Goal: Transaction & Acquisition: Purchase product/service

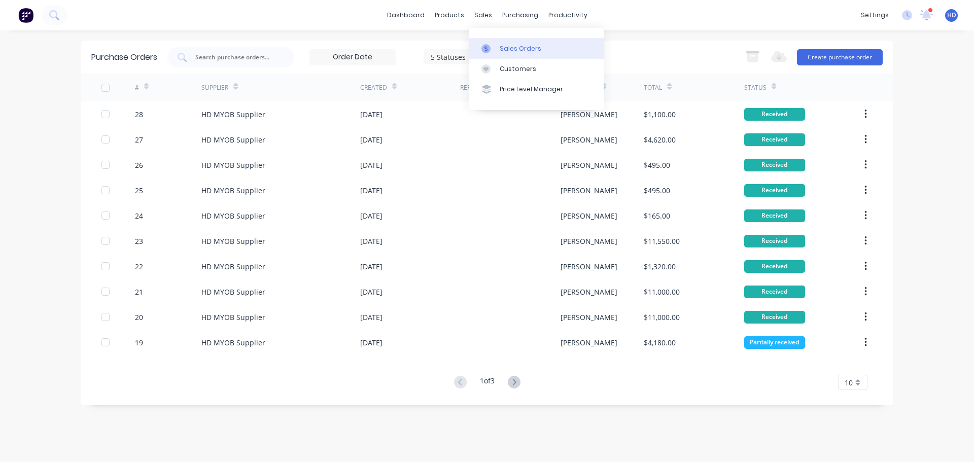
click at [508, 46] on div "Sales Orders" at bounding box center [520, 48] width 42 height 9
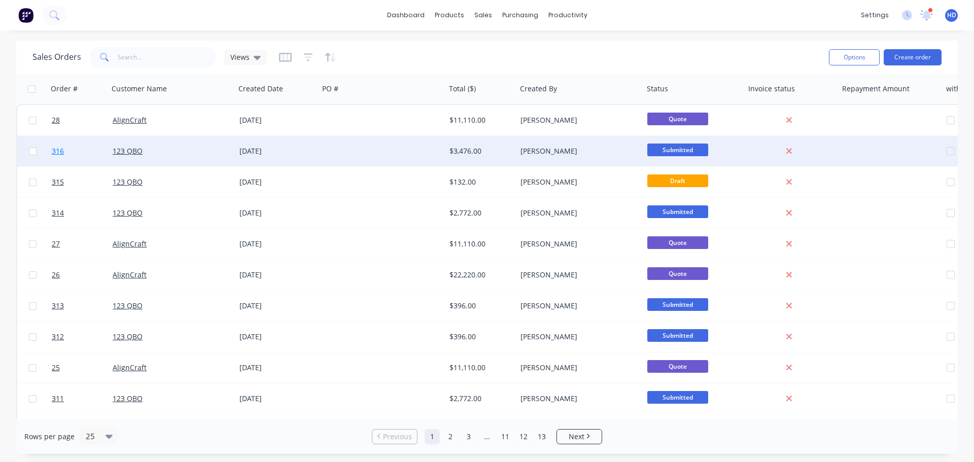
click at [75, 157] on link "316" at bounding box center [82, 151] width 61 height 30
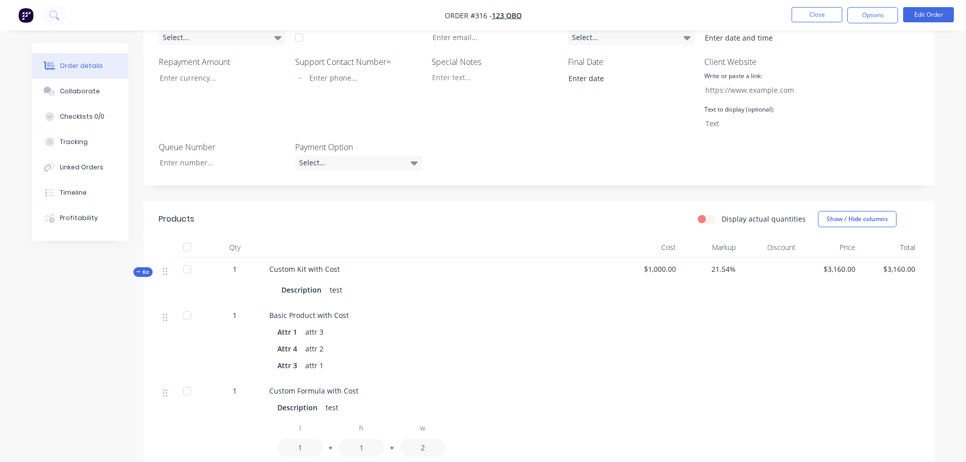
scroll to position [152, 0]
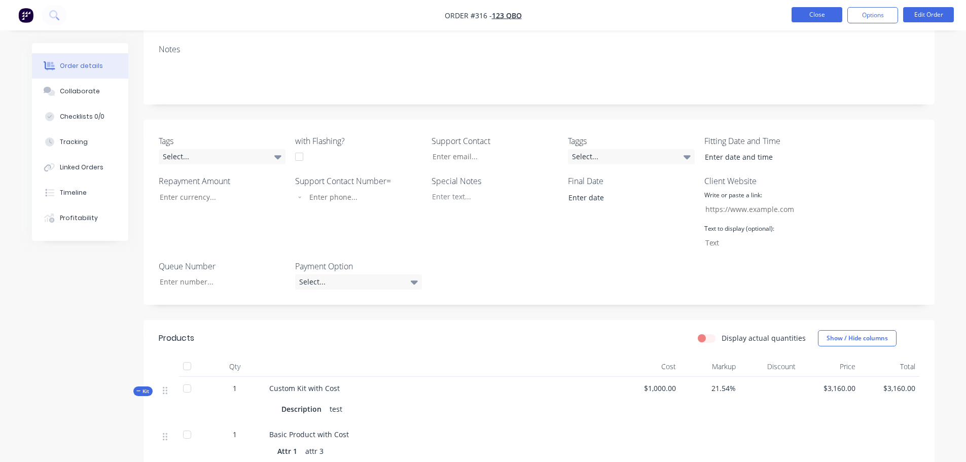
click at [825, 16] on button "Close" at bounding box center [817, 14] width 51 height 15
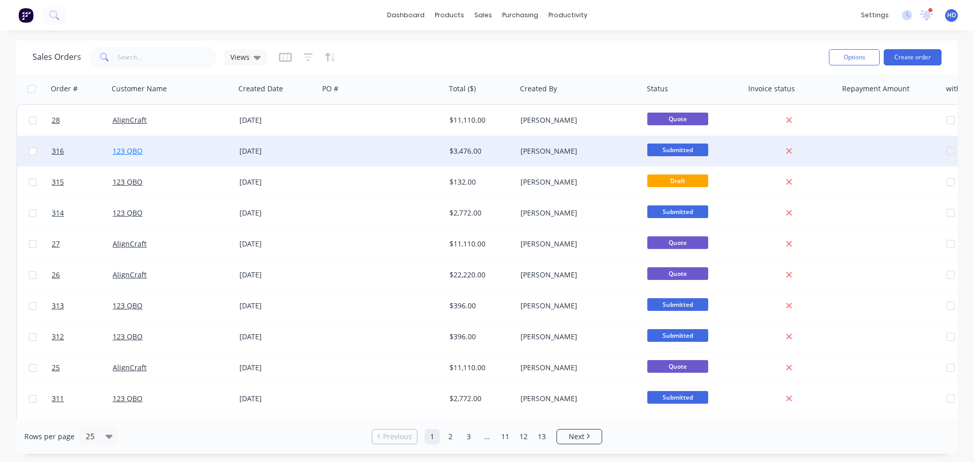
click at [132, 151] on link "123 QBO" at bounding box center [128, 151] width 30 height 10
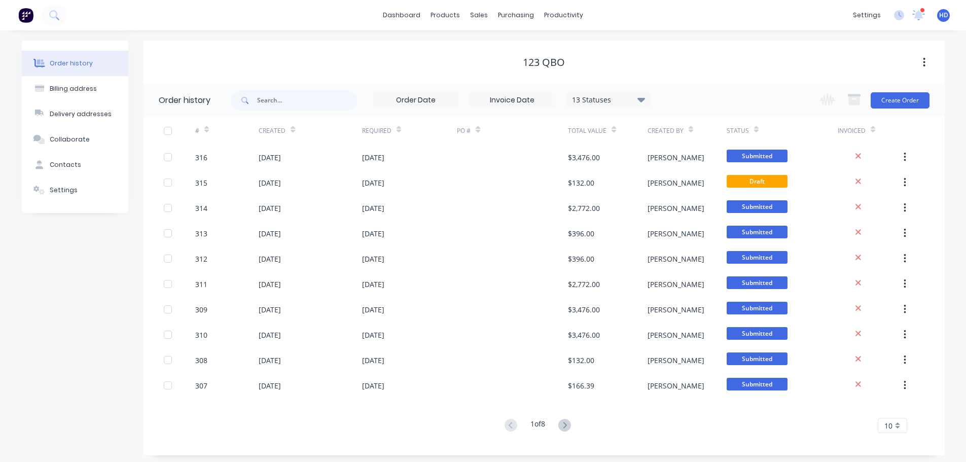
drag, startPoint x: 960, startPoint y: 79, endPoint x: 923, endPoint y: 89, distance: 37.9
click at [959, 79] on div "Order history Billing address Delivery addresses Collaborate Contacts Settings …" at bounding box center [483, 247] width 966 height 435
click at [907, 100] on button "Create Order" at bounding box center [900, 100] width 59 height 16
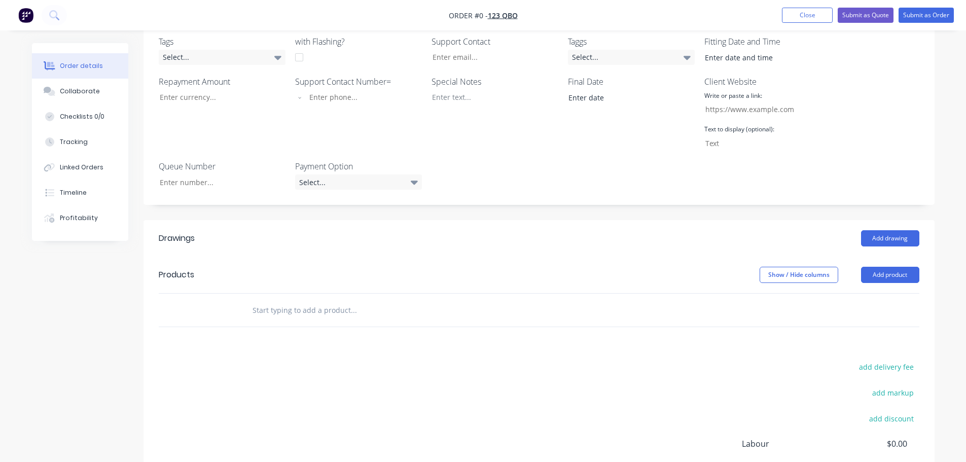
scroll to position [254, 0]
click at [894, 273] on button "Add product" at bounding box center [890, 274] width 58 height 16
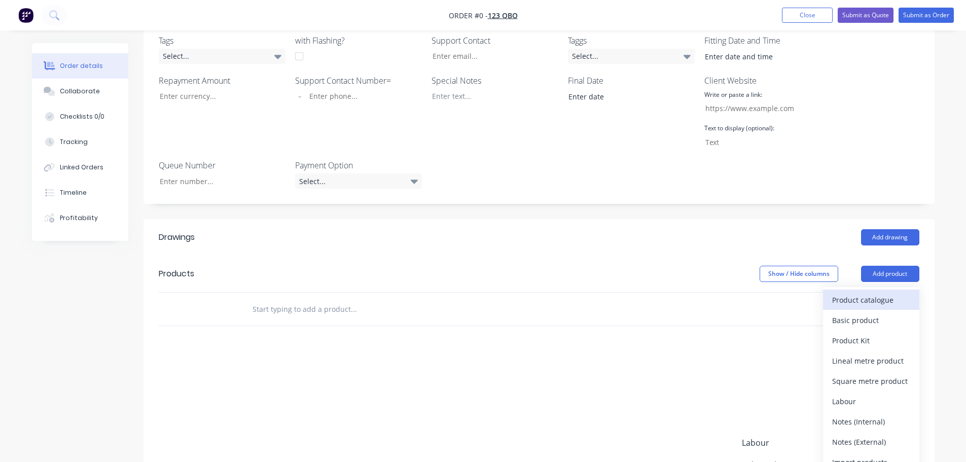
click at [846, 296] on div "Product catalogue" at bounding box center [871, 300] width 78 height 15
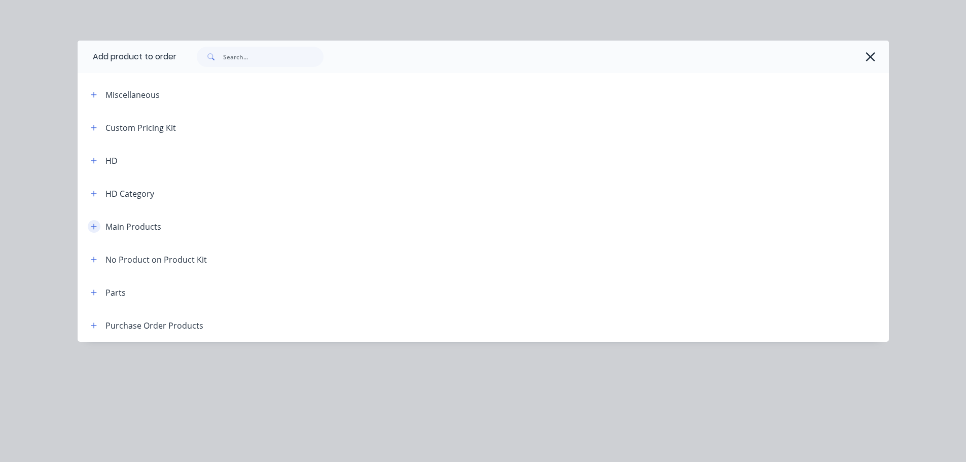
click at [96, 226] on icon "button" at bounding box center [94, 226] width 6 height 7
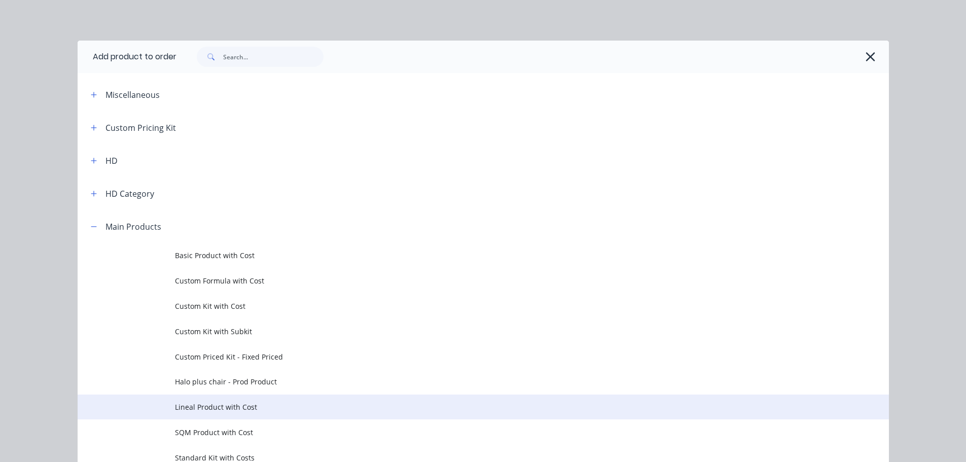
scroll to position [101, 0]
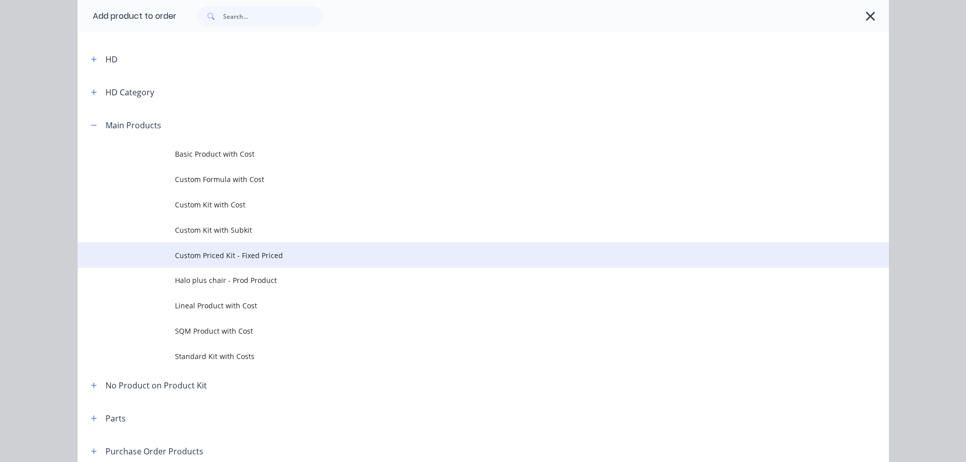
click at [224, 254] on span "Custom Priced Kit - Fixed Priced" at bounding box center [460, 255] width 571 height 11
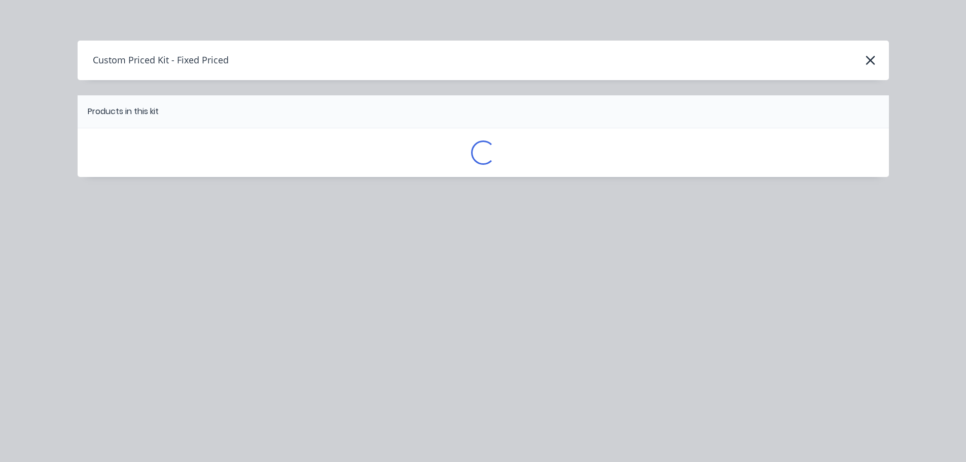
scroll to position [0, 0]
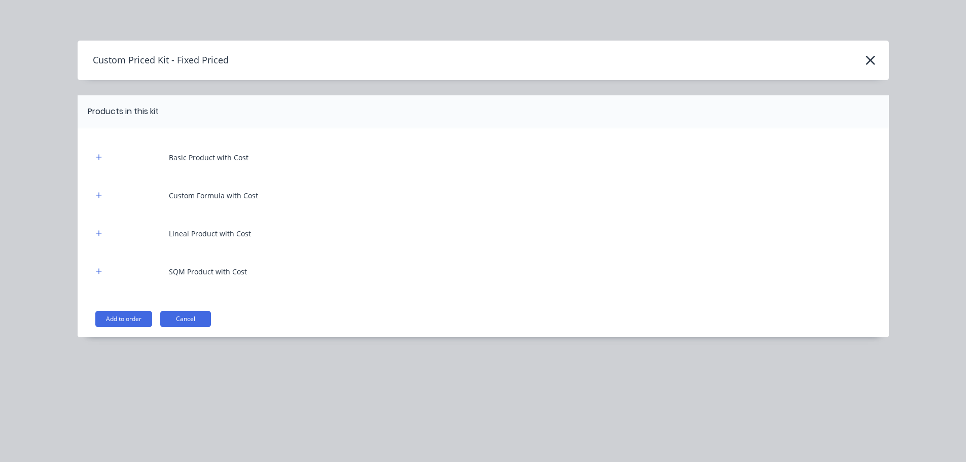
click at [130, 318] on button "Add to order" at bounding box center [123, 319] width 57 height 16
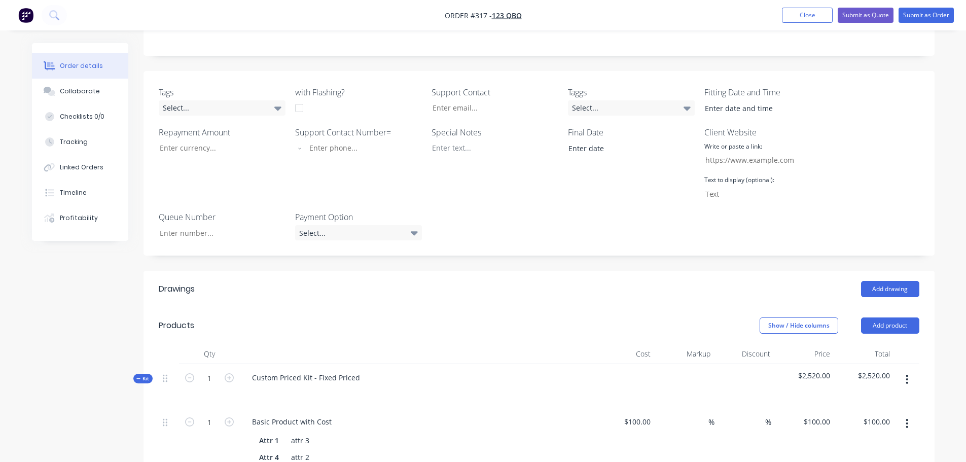
scroll to position [152, 0]
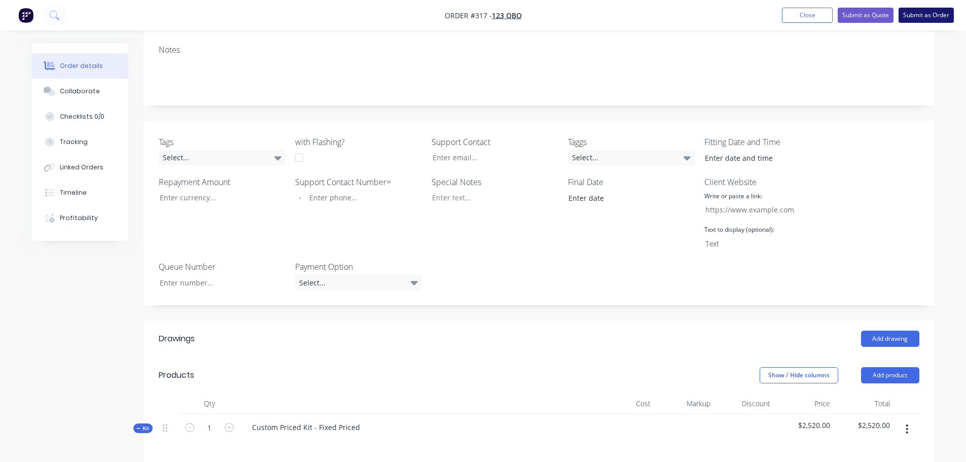
click at [932, 15] on button "Submit as Order" at bounding box center [926, 15] width 55 height 15
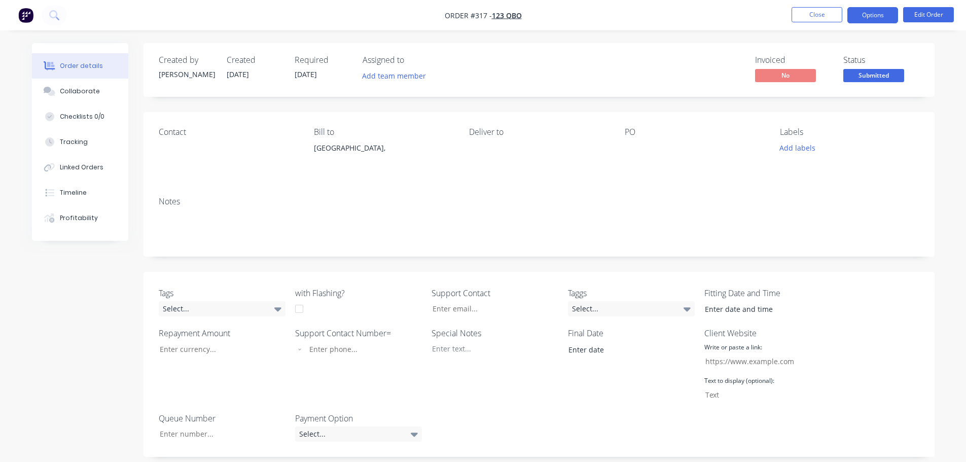
click at [879, 20] on button "Options" at bounding box center [872, 15] width 51 height 16
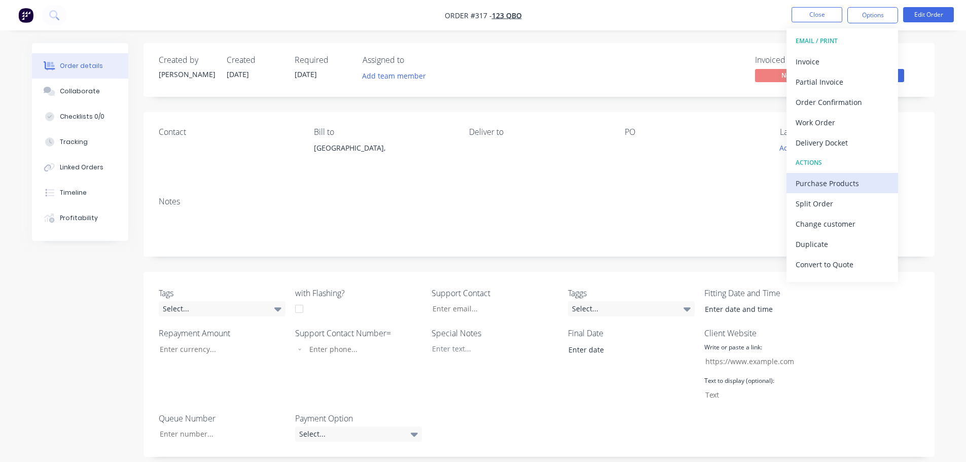
click at [835, 181] on div "Purchase Products" at bounding box center [842, 183] width 93 height 15
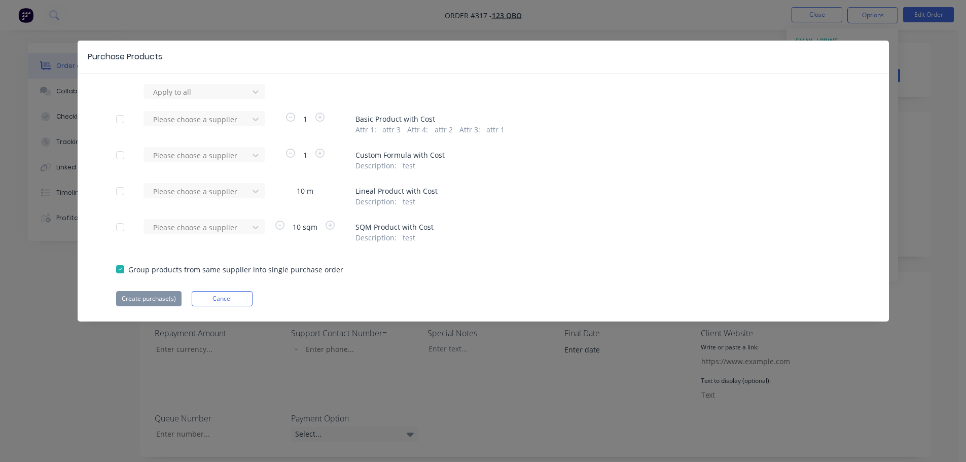
click at [123, 122] on div at bounding box center [120, 119] width 20 height 20
click at [209, 98] on div at bounding box center [197, 92] width 91 height 13
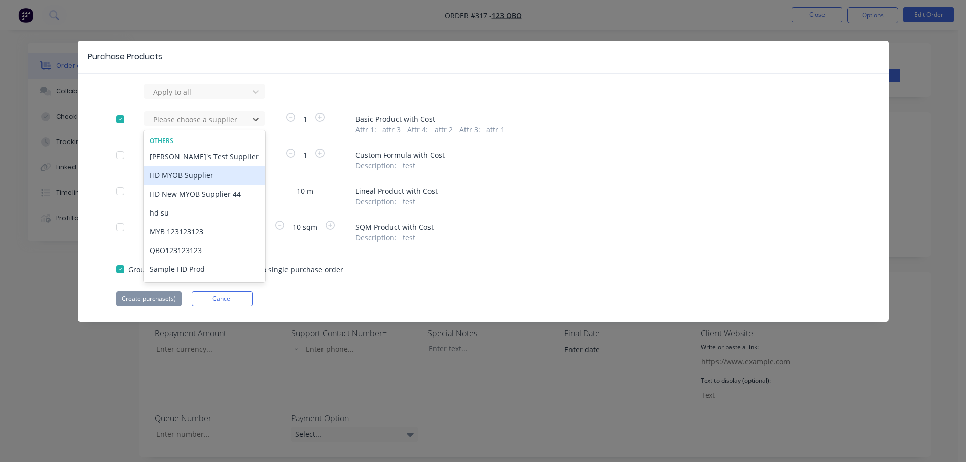
click at [210, 179] on div "HD MYOB Supplier" at bounding box center [204, 175] width 122 height 19
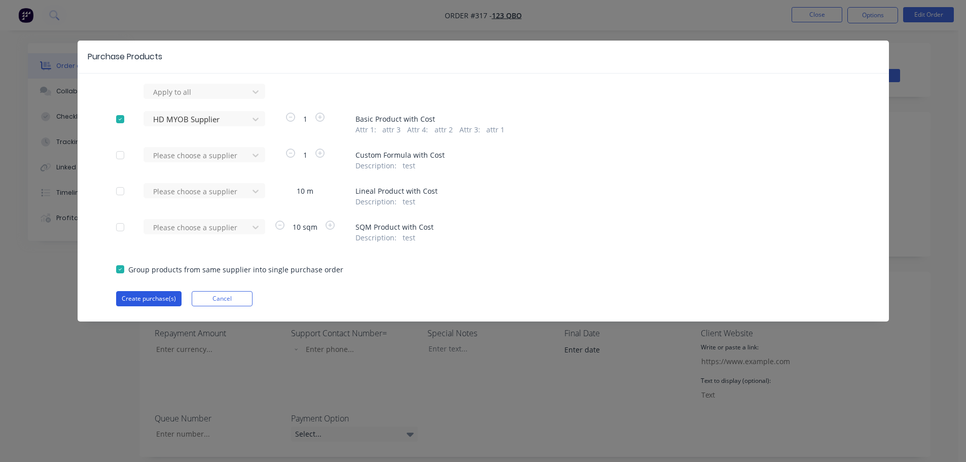
click at [151, 299] on button "Create purchase(s)" at bounding box center [148, 298] width 65 height 15
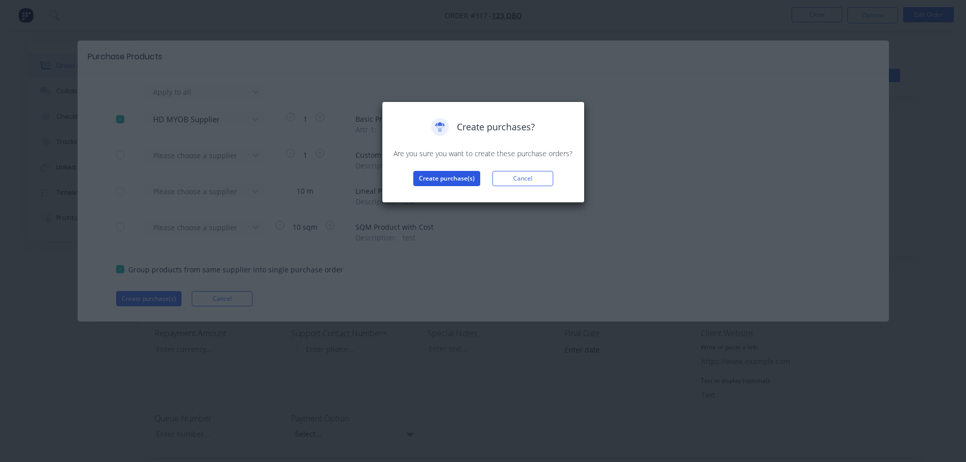
click at [441, 173] on button "Create purchase(s)" at bounding box center [446, 178] width 67 height 15
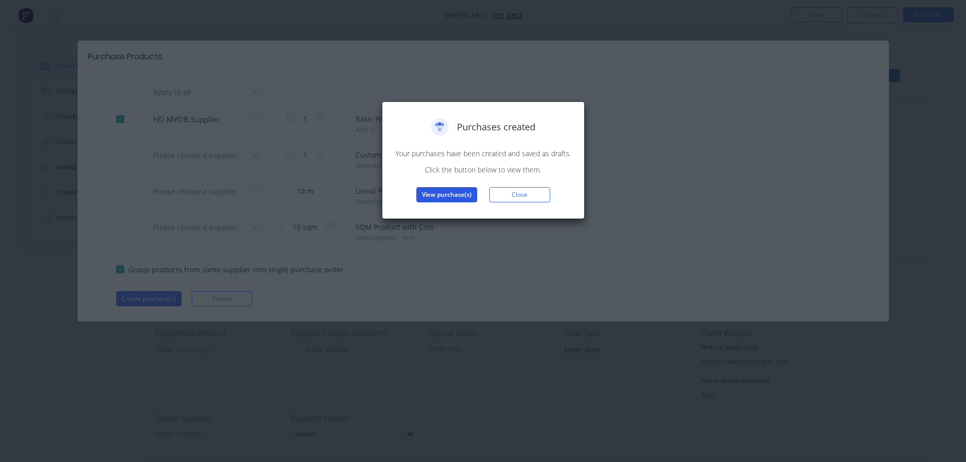
click at [447, 191] on button "View purchase(s)" at bounding box center [446, 194] width 61 height 15
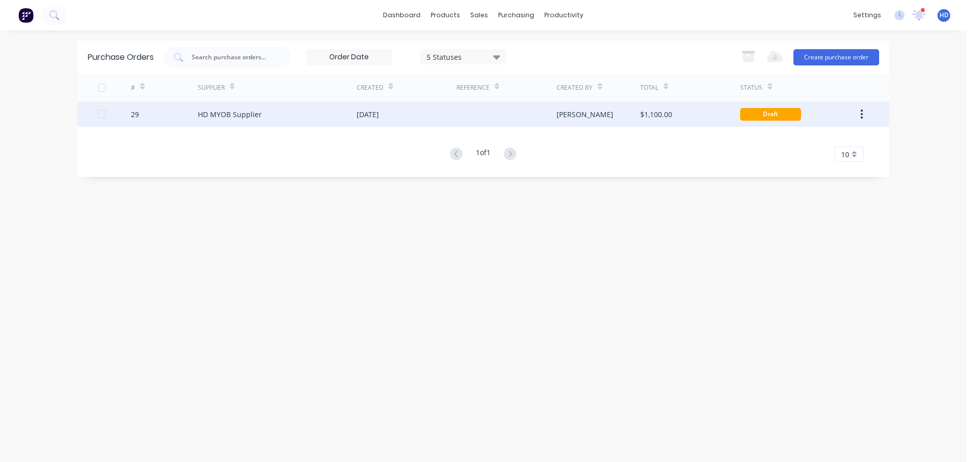
click at [594, 119] on div "[PERSON_NAME]" at bounding box center [598, 113] width 84 height 25
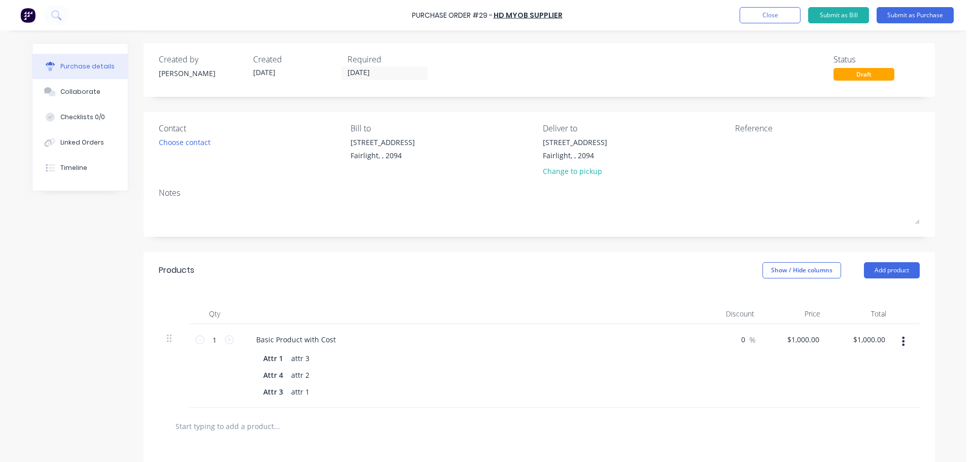
scroll to position [51, 0]
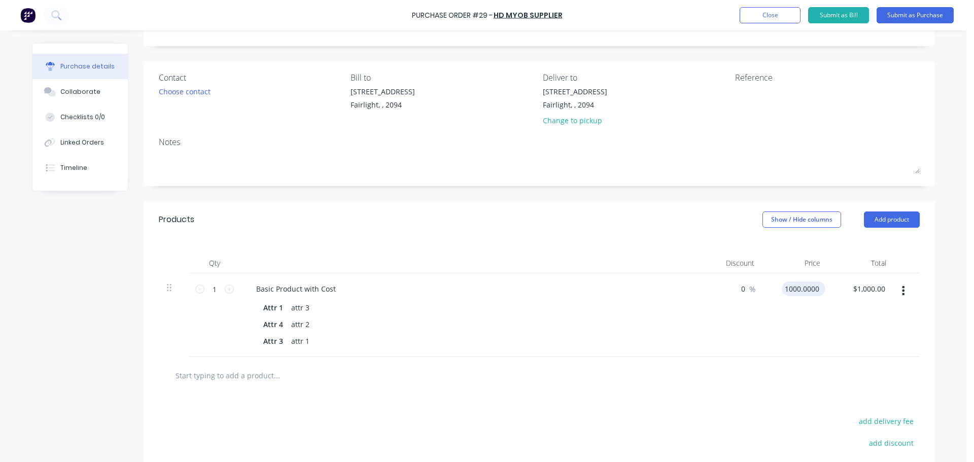
click at [798, 288] on input "1000.0000" at bounding box center [801, 288] width 40 height 15
drag, startPoint x: 817, startPoint y: 287, endPoint x: 810, endPoint y: 287, distance: 7.1
click at [810, 287] on div "$1,000.00 1000.0000" at bounding box center [801, 288] width 40 height 15
drag, startPoint x: 817, startPoint y: 287, endPoint x: 771, endPoint y: 288, distance: 45.6
click at [771, 288] on div "$1,000.00 $1,000.00" at bounding box center [795, 315] width 66 height 84
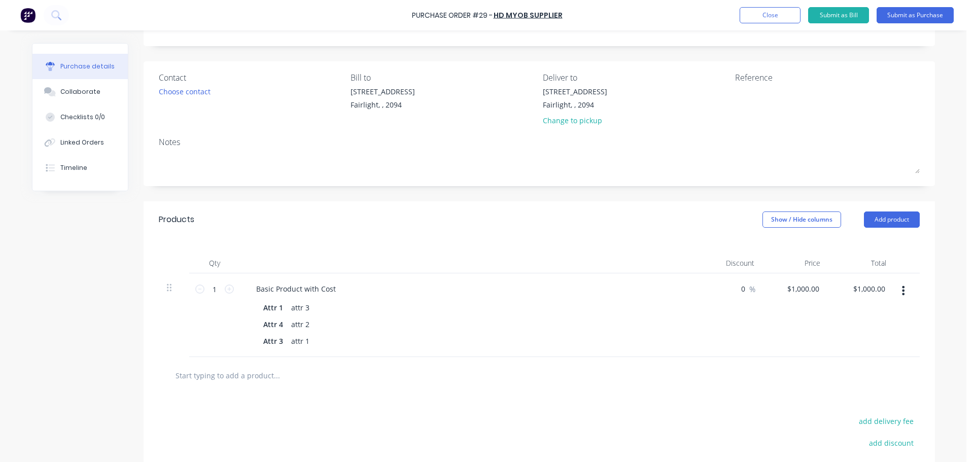
click at [797, 307] on div "$1,000.00 $1,000.00" at bounding box center [795, 315] width 66 height 84
click at [796, 293] on div "1000 $1,000.00" at bounding box center [802, 288] width 37 height 15
type input "$1,200.00"
click at [803, 336] on div "$1,200.00 1200" at bounding box center [795, 315] width 66 height 84
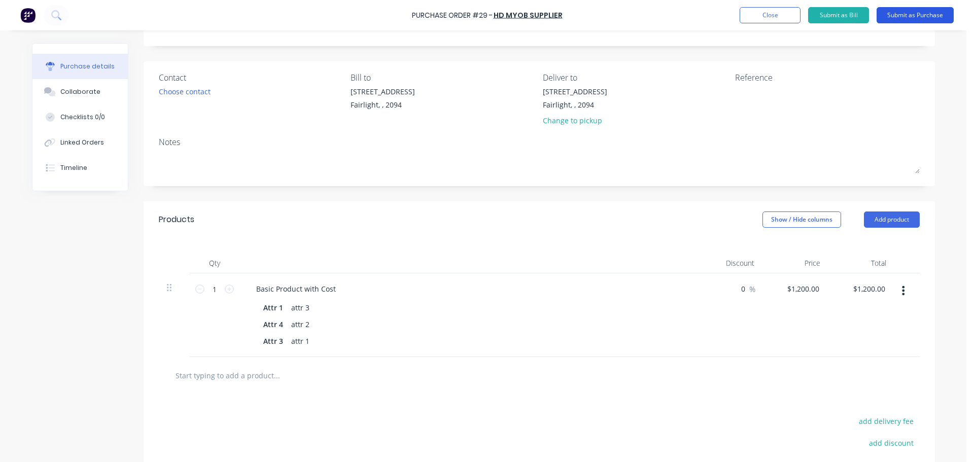
click at [914, 17] on button "Submit as Purchase" at bounding box center [914, 15] width 77 height 16
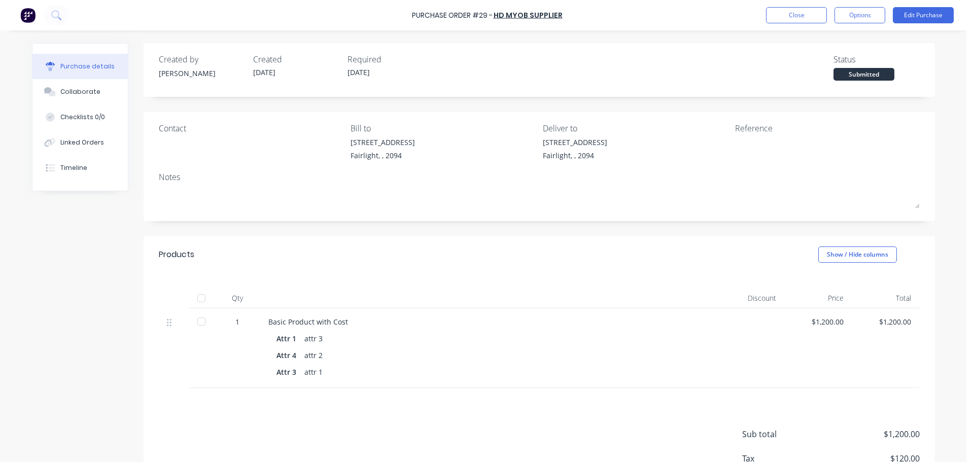
click at [199, 297] on div at bounding box center [201, 298] width 20 height 20
click at [802, 15] on button "Close" at bounding box center [796, 15] width 61 height 16
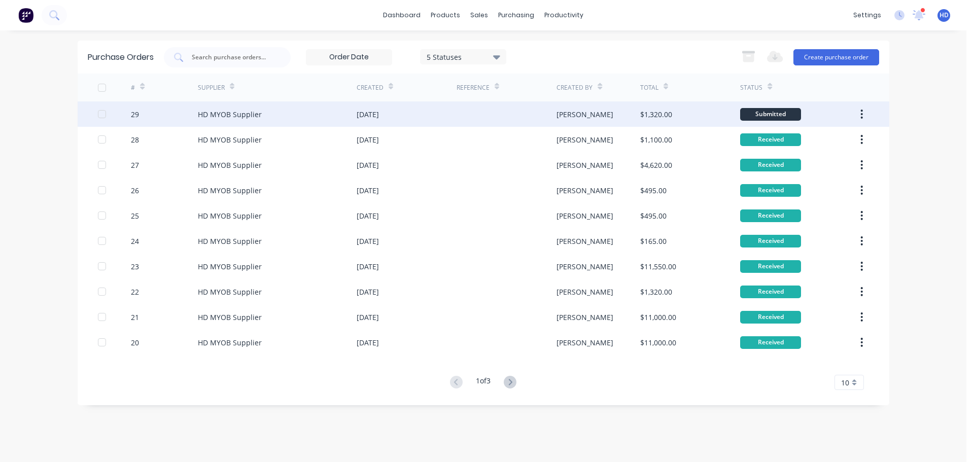
click at [220, 119] on div "HD MYOB Supplier" at bounding box center [230, 114] width 64 height 11
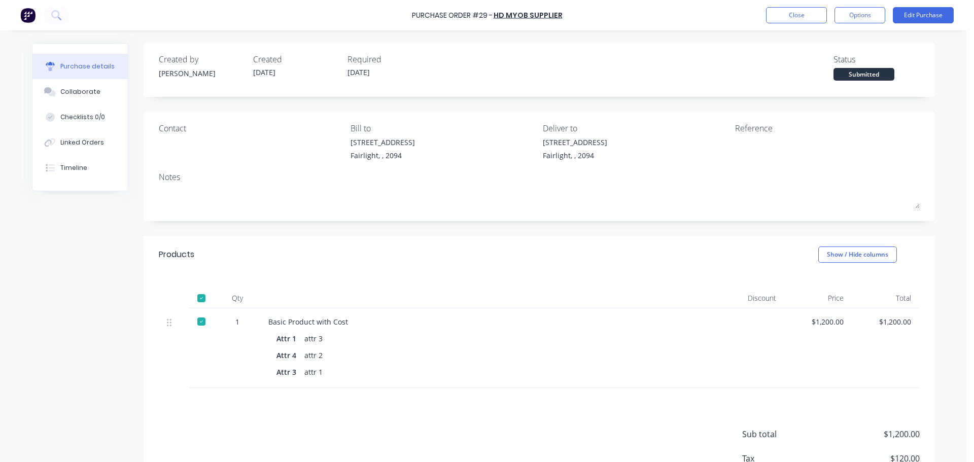
click at [612, 251] on div "Products Show / Hide columns" at bounding box center [538, 254] width 791 height 37
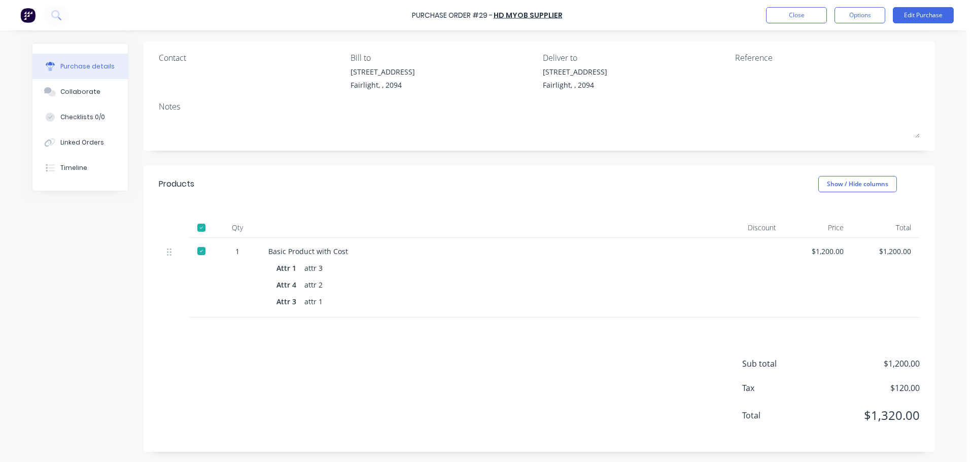
click at [614, 346] on div "Sub total $1,200.00 Tax $120.00 Total $1,320.00" at bounding box center [538, 384] width 791 height 134
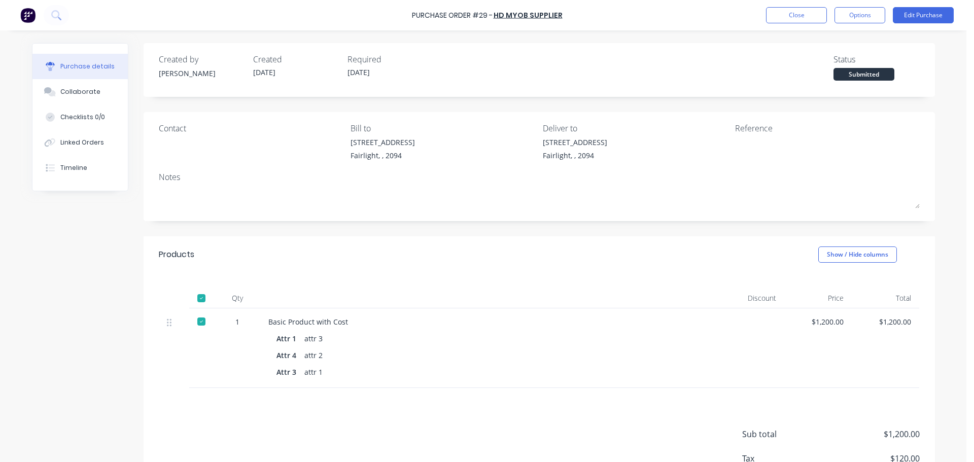
click at [196, 300] on div at bounding box center [201, 298] width 20 height 20
click at [197, 299] on div at bounding box center [201, 298] width 20 height 20
click at [802, 14] on button "Close" at bounding box center [796, 15] width 61 height 16
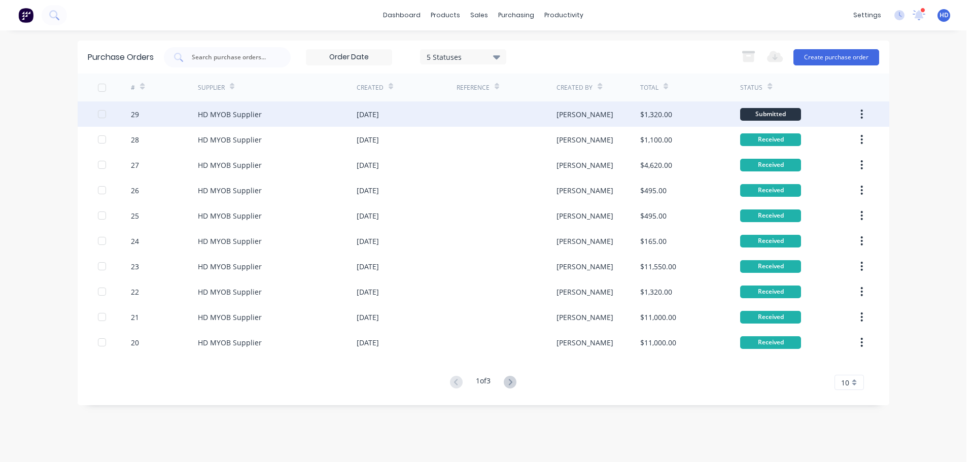
click at [276, 116] on div "HD MYOB Supplier" at bounding box center [277, 113] width 159 height 25
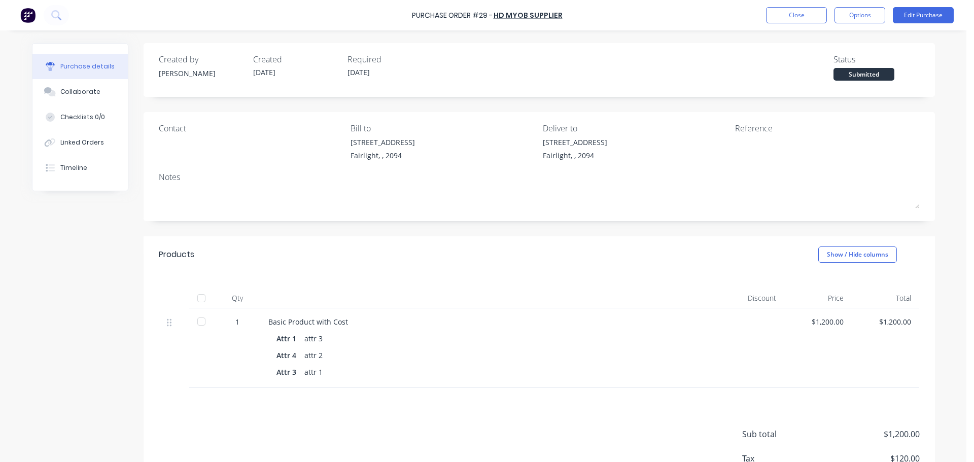
click at [196, 297] on div at bounding box center [201, 298] width 20 height 20
click at [802, 18] on button "Close" at bounding box center [796, 15] width 61 height 16
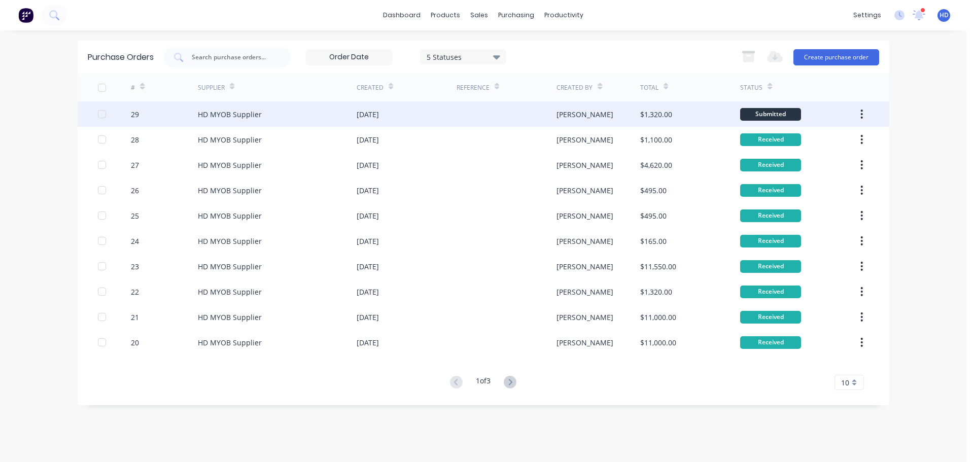
click at [163, 121] on div "29" at bounding box center [164, 113] width 67 height 25
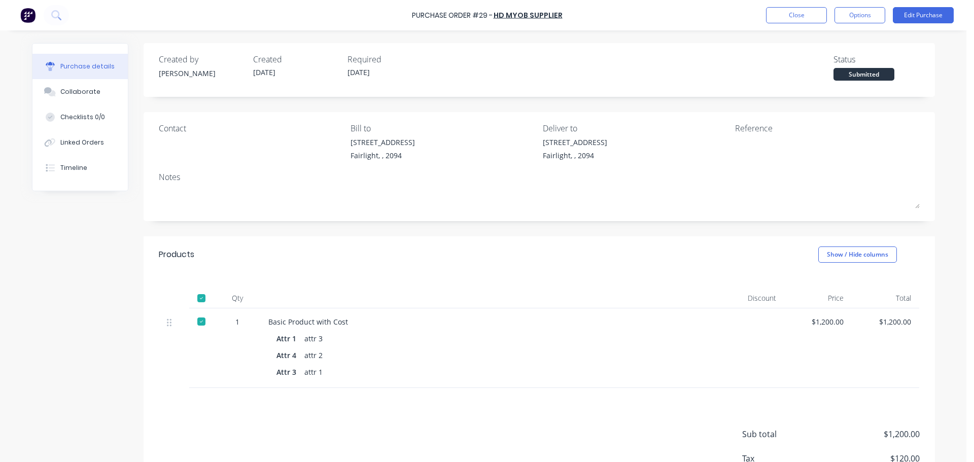
click at [200, 294] on div at bounding box center [201, 298] width 20 height 20
click at [199, 298] on div at bounding box center [201, 298] width 20 height 20
click at [809, 15] on button "Close" at bounding box center [796, 15] width 61 height 16
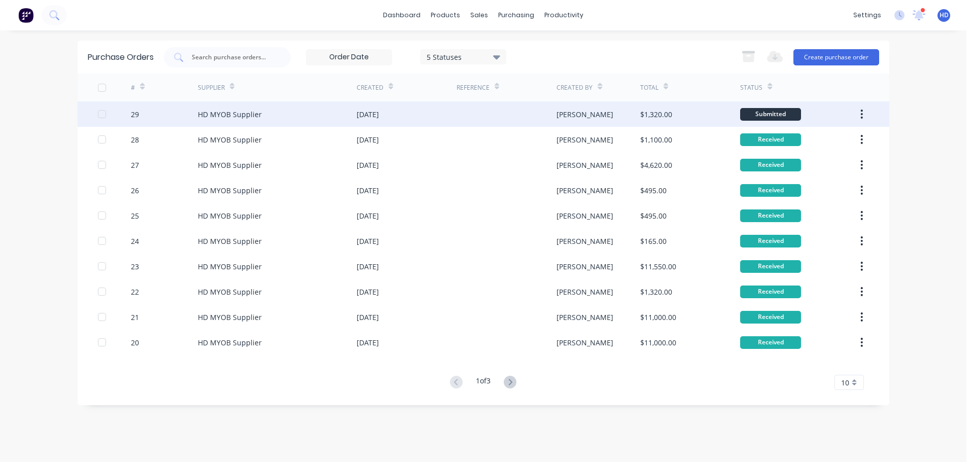
click at [245, 114] on div "HD MYOB Supplier" at bounding box center [230, 114] width 64 height 11
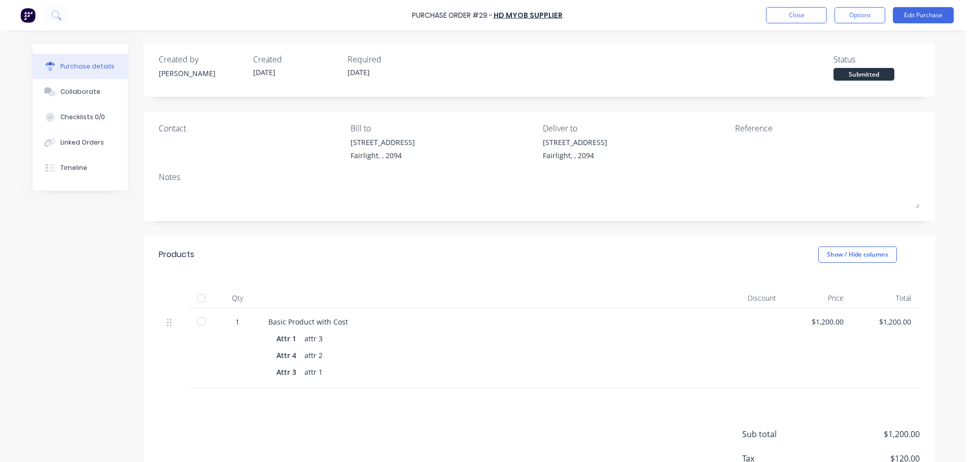
click at [200, 299] on div at bounding box center [201, 298] width 20 height 20
drag, startPoint x: 728, startPoint y: 352, endPoint x: 805, endPoint y: 4, distance: 356.8
click at [728, 351] on div at bounding box center [749, 348] width 67 height 80
click at [805, 8] on button "Close" at bounding box center [796, 15] width 61 height 16
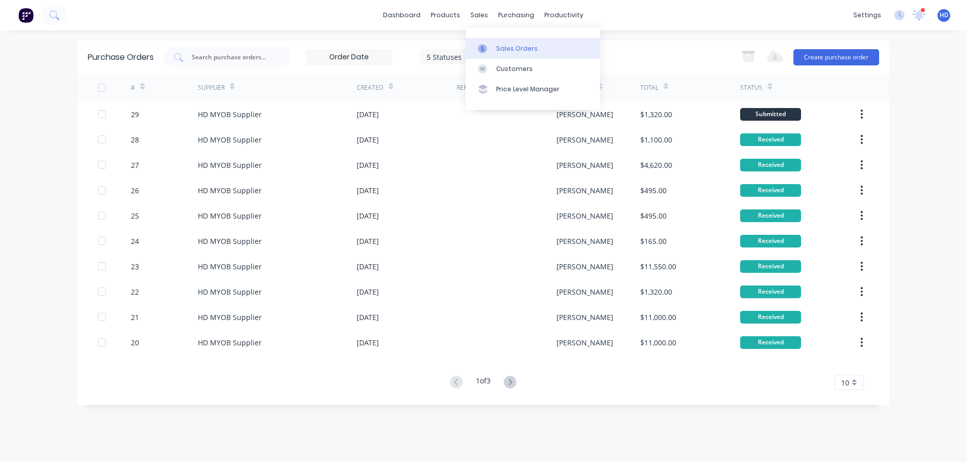
click at [504, 47] on div "Sales Orders" at bounding box center [517, 48] width 42 height 9
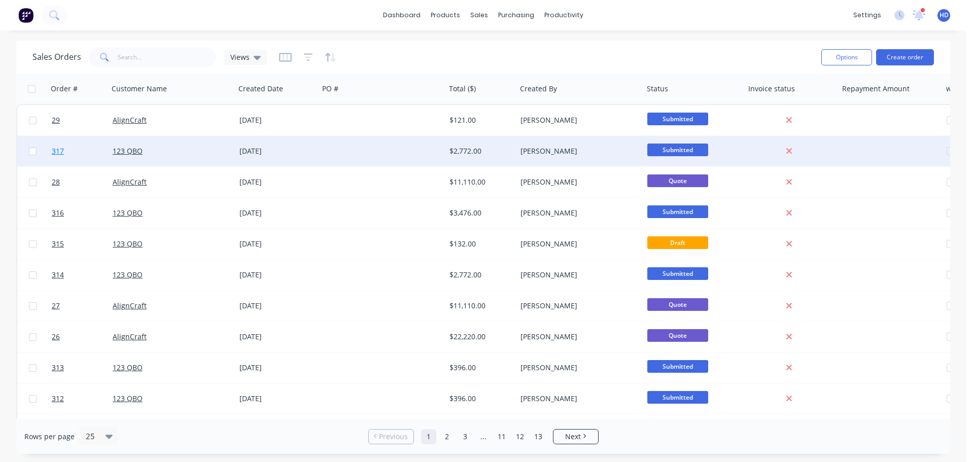
click at [78, 159] on link "317" at bounding box center [82, 151] width 61 height 30
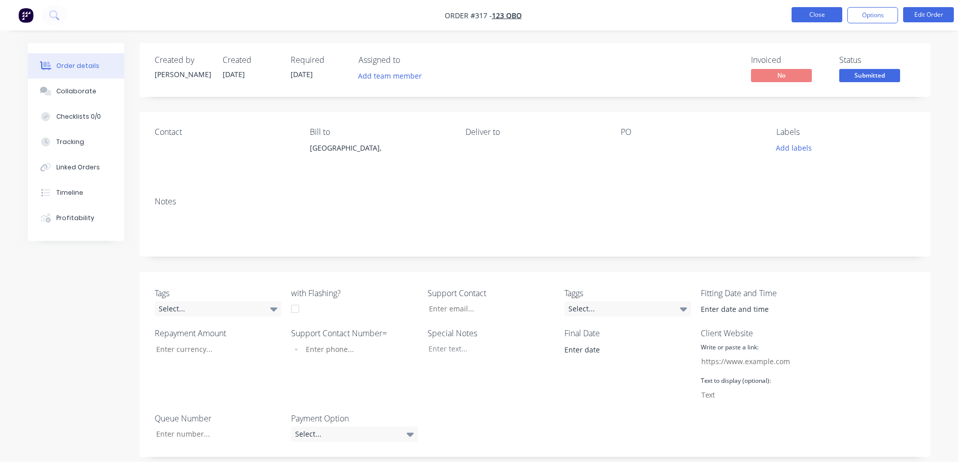
click at [815, 10] on button "Close" at bounding box center [817, 14] width 51 height 15
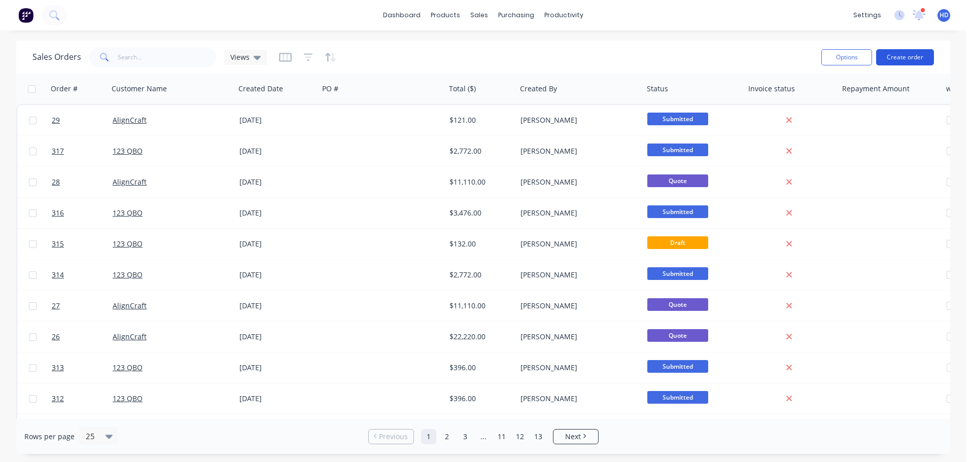
click at [912, 52] on button "Create order" at bounding box center [905, 57] width 58 height 16
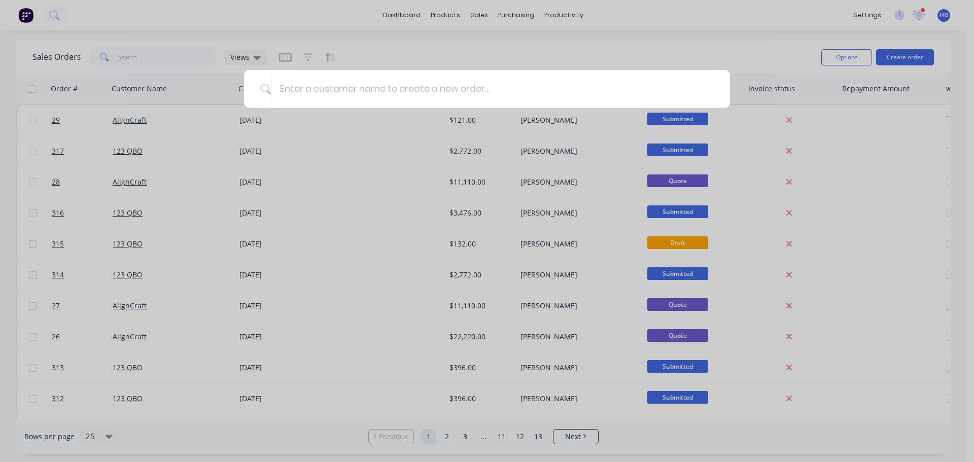
click at [381, 61] on div at bounding box center [487, 231] width 974 height 462
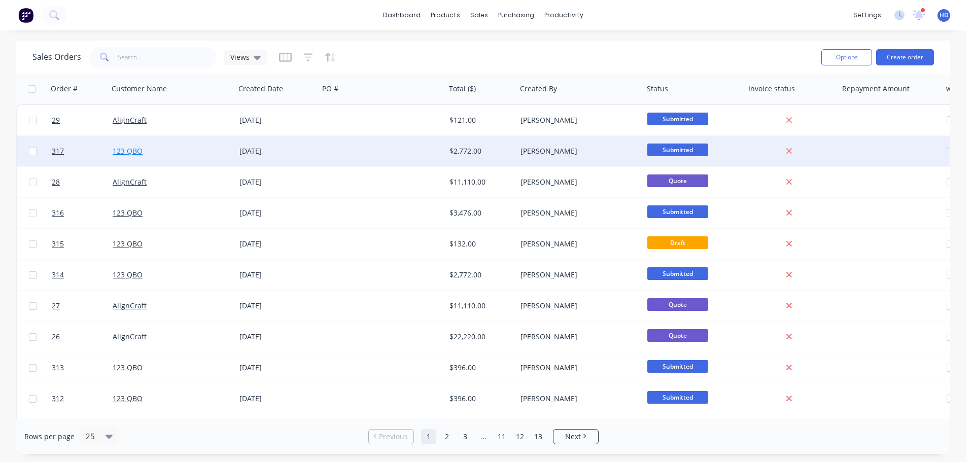
click at [130, 150] on link "123 QBO" at bounding box center [128, 151] width 30 height 10
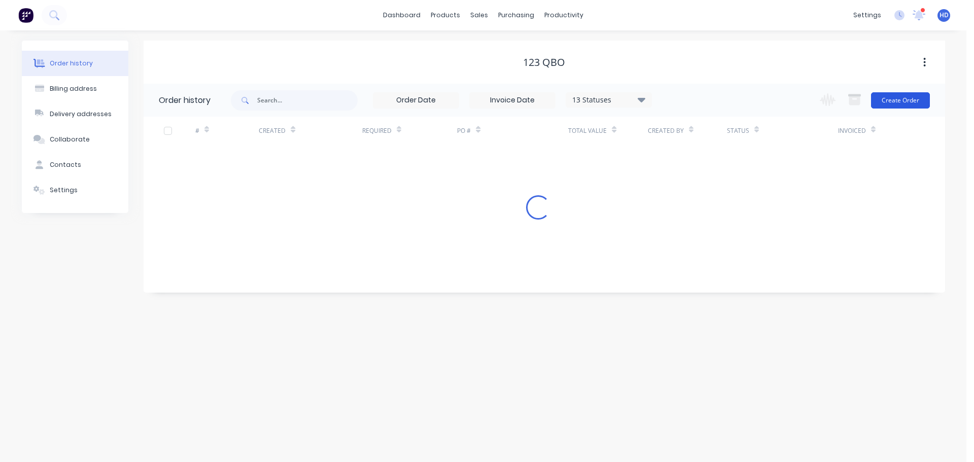
click at [894, 99] on button "Create Order" at bounding box center [900, 100] width 59 height 16
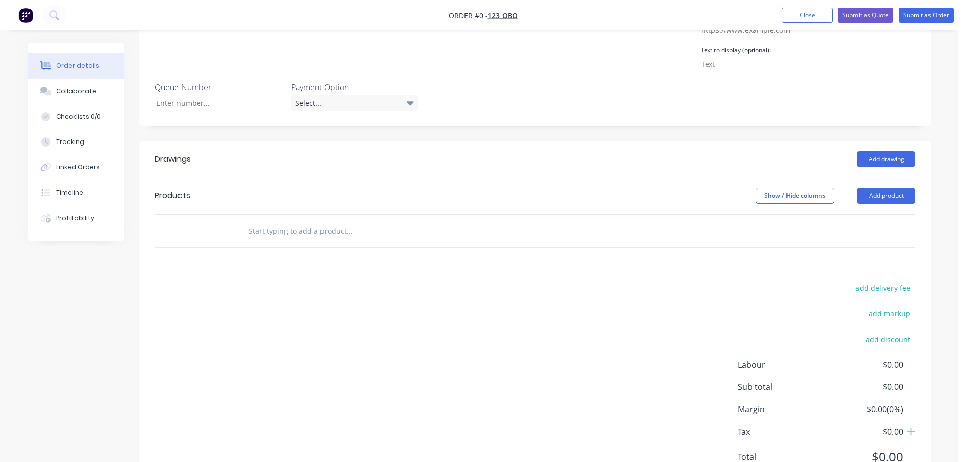
scroll to position [275, 0]
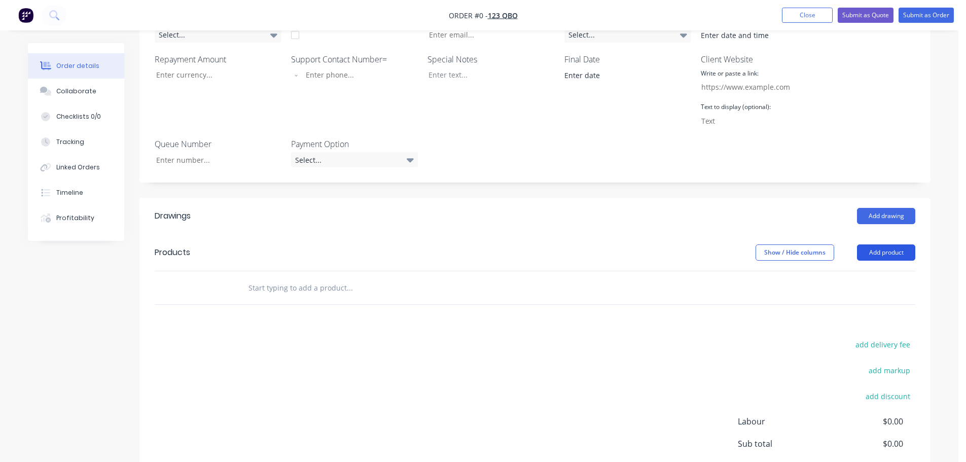
click at [894, 252] on button "Add product" at bounding box center [886, 252] width 58 height 16
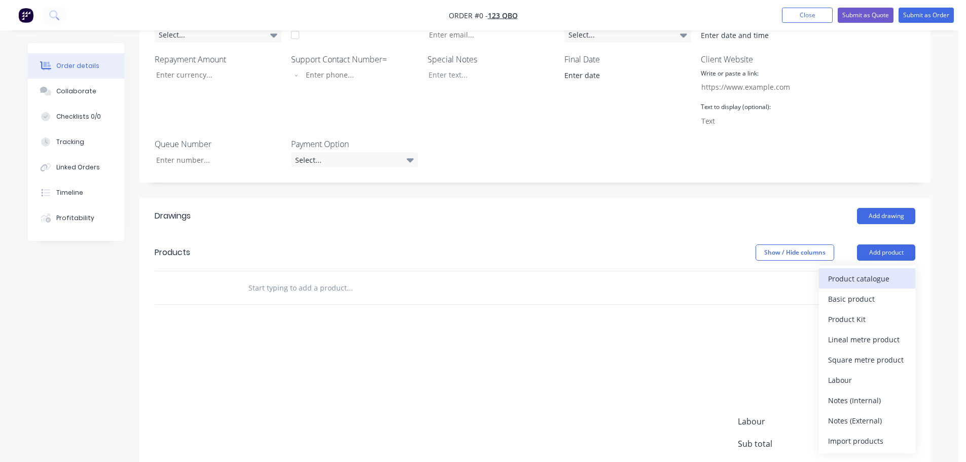
click at [868, 279] on div "Product catalogue" at bounding box center [867, 278] width 78 height 15
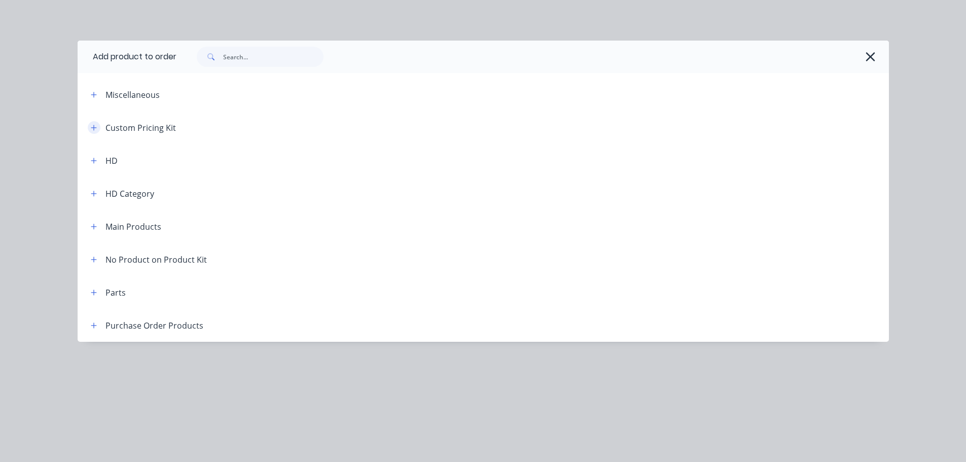
click at [94, 128] on icon "button" at bounding box center [94, 128] width 6 height 6
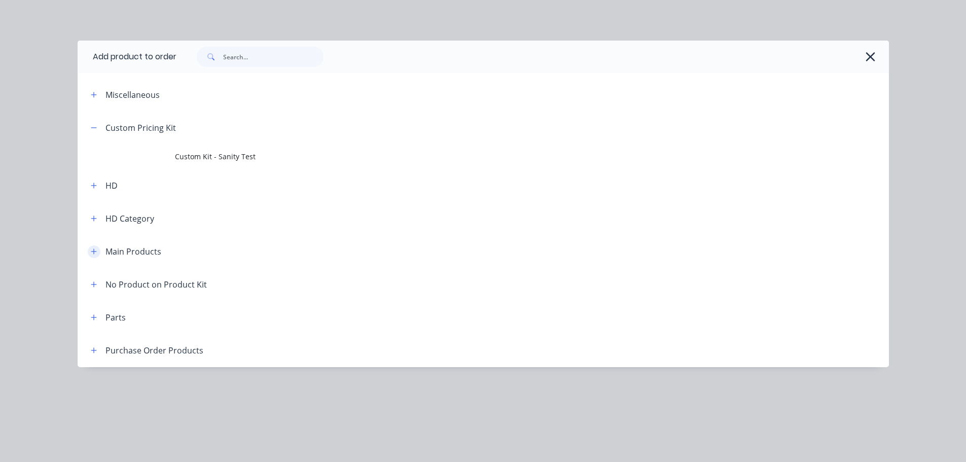
click at [93, 250] on icon "button" at bounding box center [94, 251] width 6 height 7
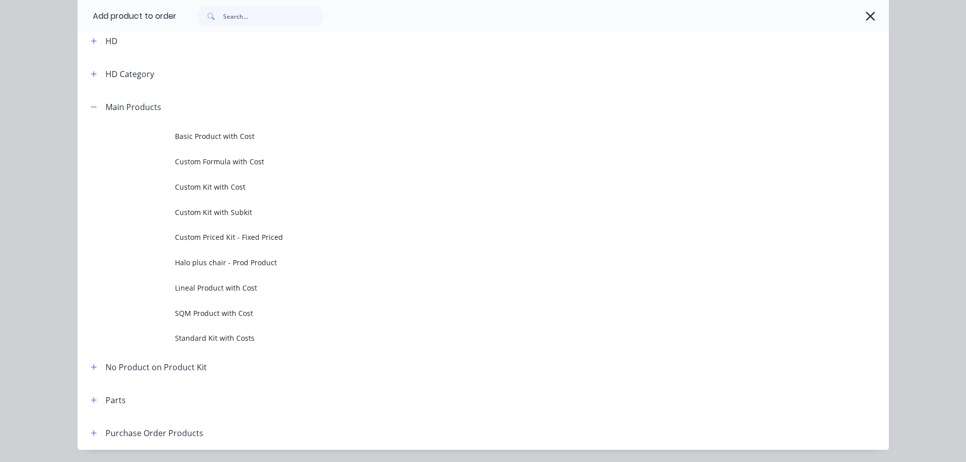
scroll to position [177, 0]
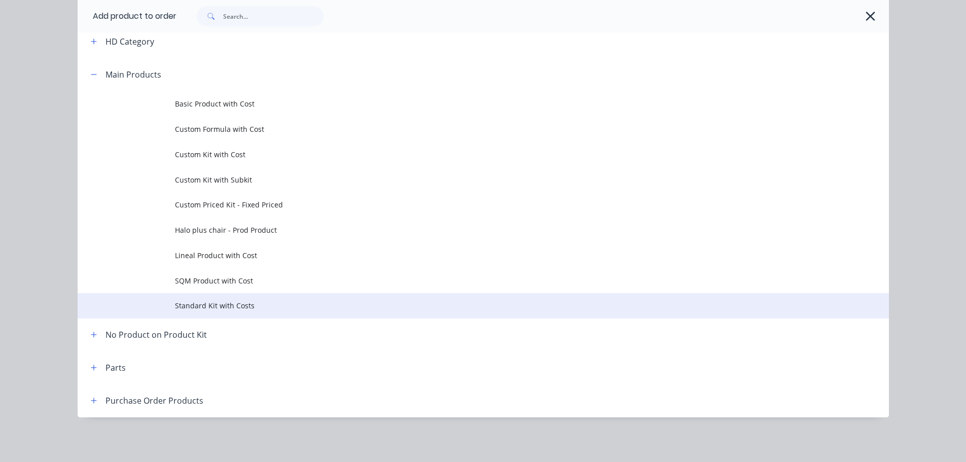
click at [247, 308] on span "Standard Kit with Costs" at bounding box center [460, 305] width 571 height 11
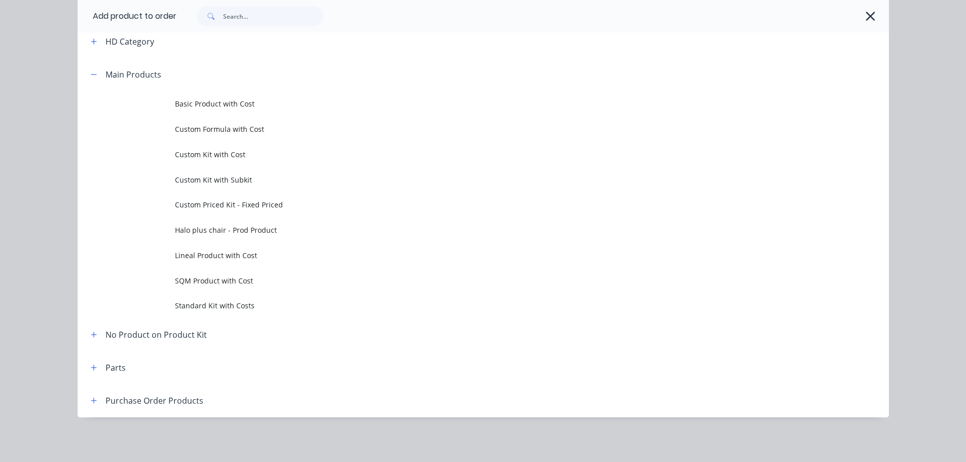
scroll to position [0, 0]
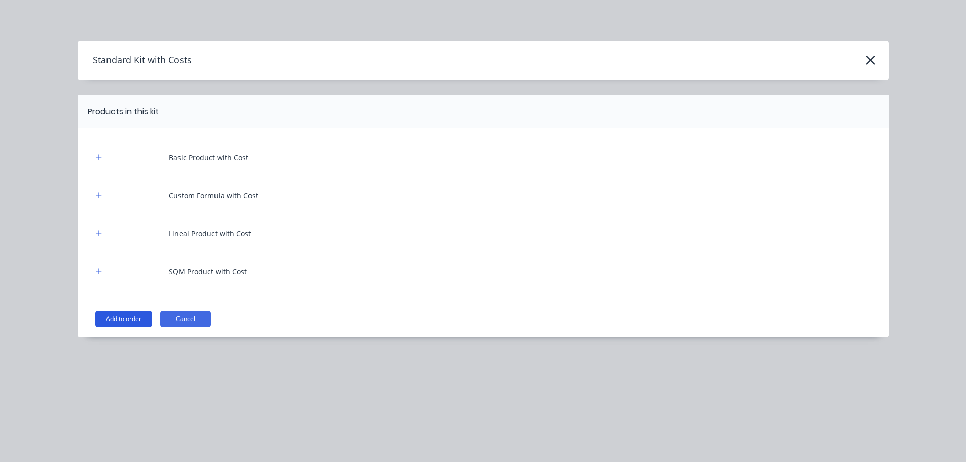
click at [121, 315] on button "Add to order" at bounding box center [123, 319] width 57 height 16
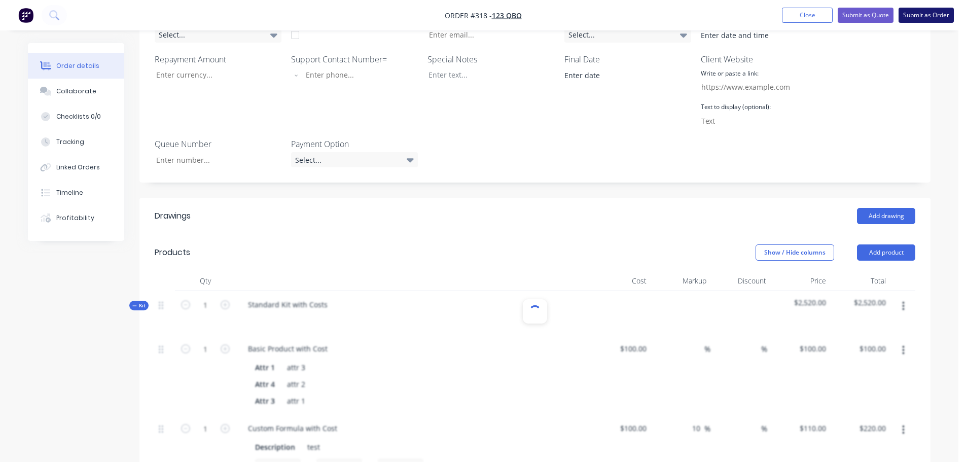
click at [914, 17] on button "Submit as Order" at bounding box center [926, 15] width 55 height 15
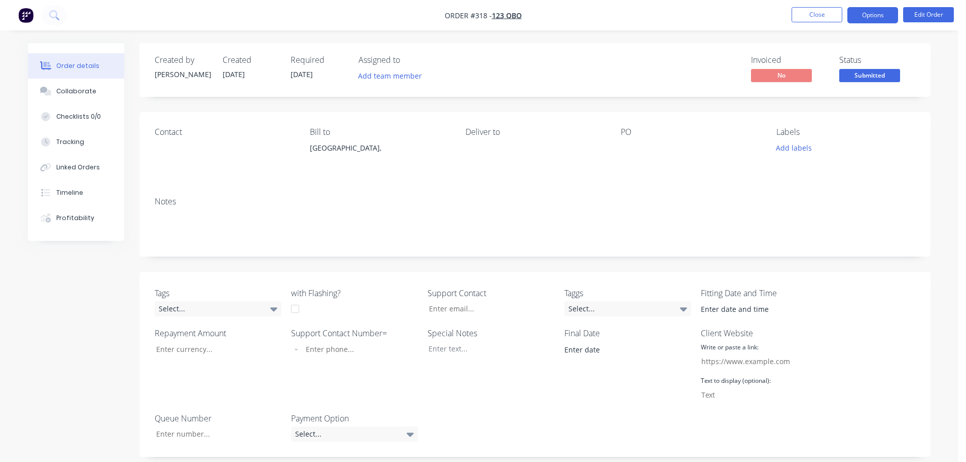
click at [882, 19] on button "Options" at bounding box center [872, 15] width 51 height 16
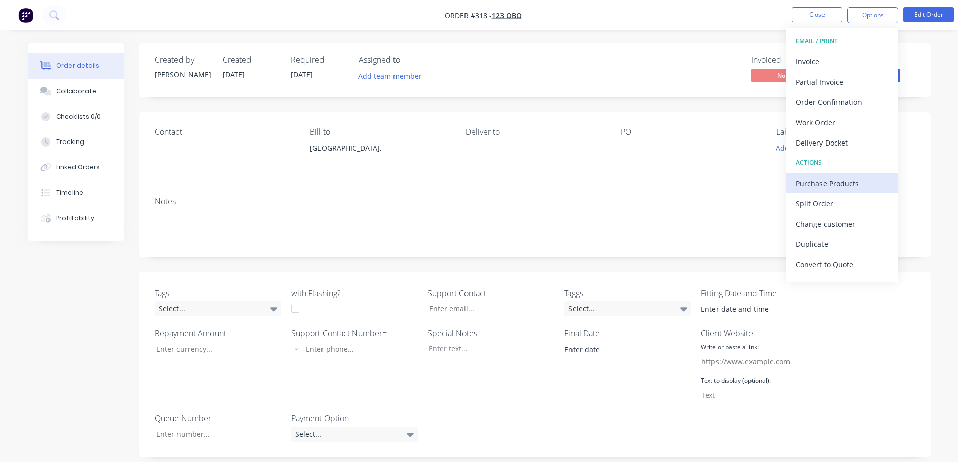
click at [828, 184] on div "Purchase Products" at bounding box center [842, 183] width 93 height 15
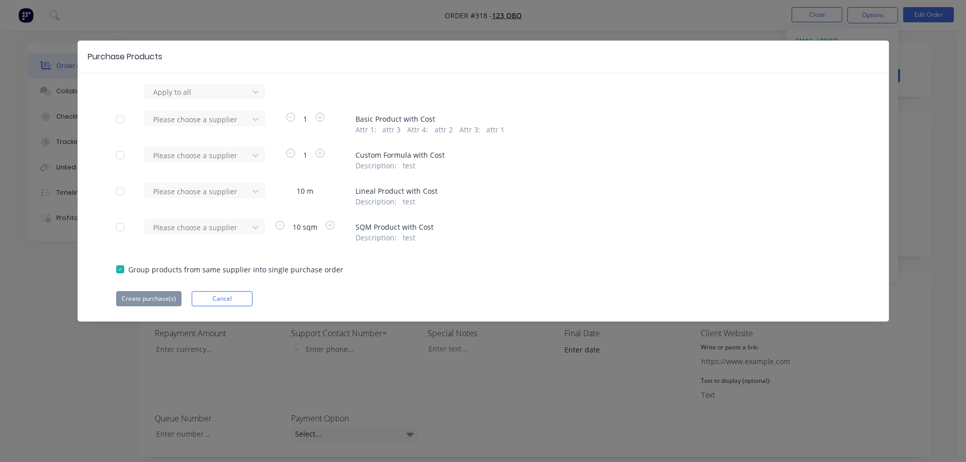
click at [122, 117] on div at bounding box center [120, 119] width 20 height 20
click at [207, 98] on div at bounding box center [197, 92] width 91 height 13
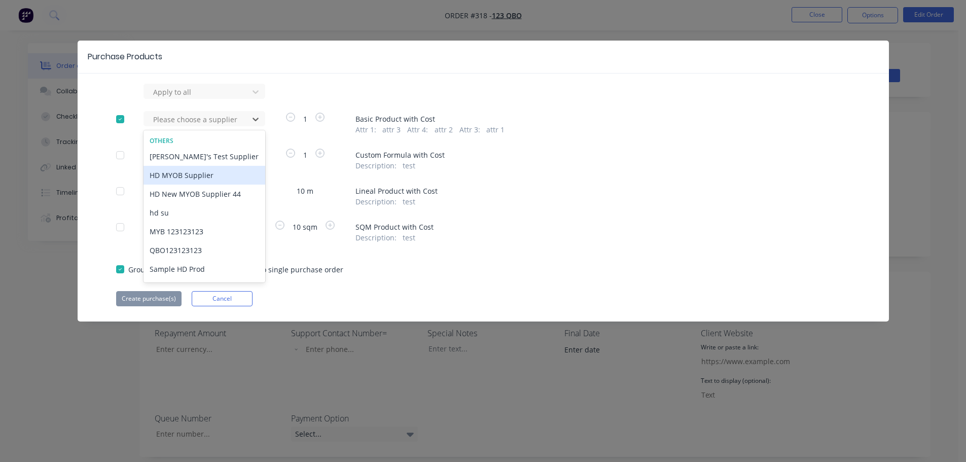
click at [186, 175] on div "HD MYOB Supplier" at bounding box center [204, 175] width 122 height 19
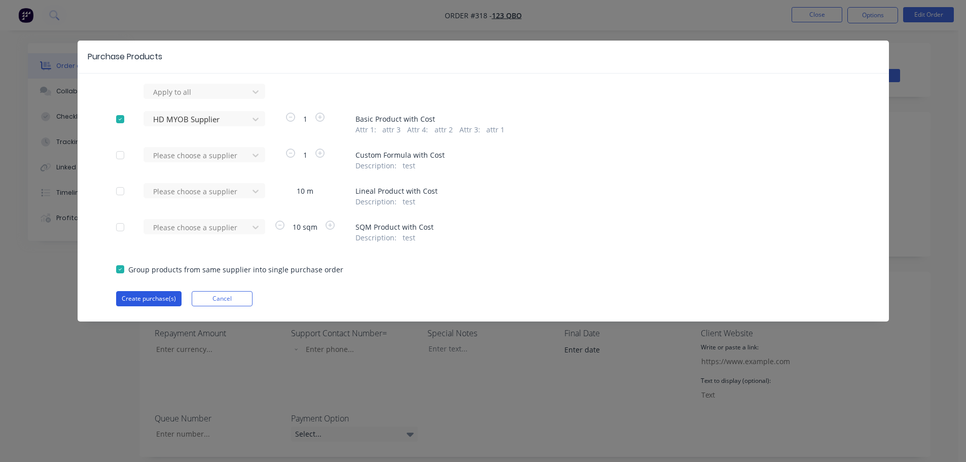
click at [160, 299] on button "Create purchase(s)" at bounding box center [148, 298] width 65 height 15
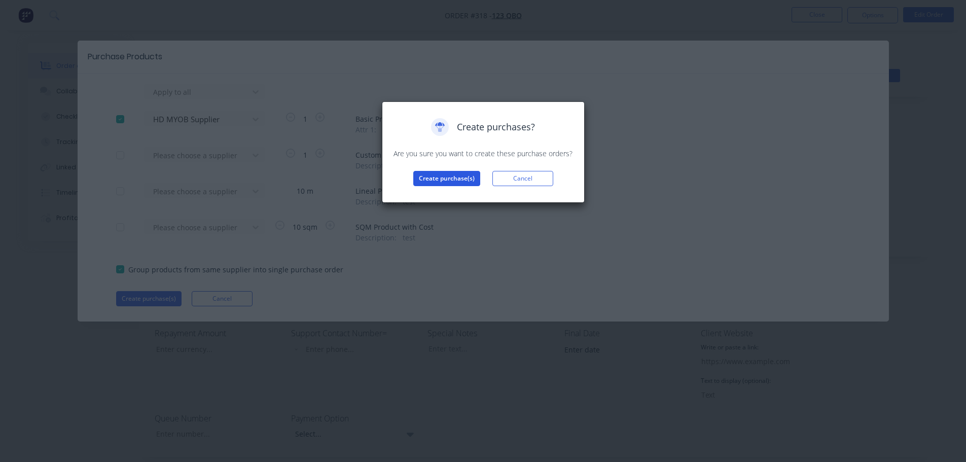
click at [450, 174] on button "Create purchase(s)" at bounding box center [446, 178] width 67 height 15
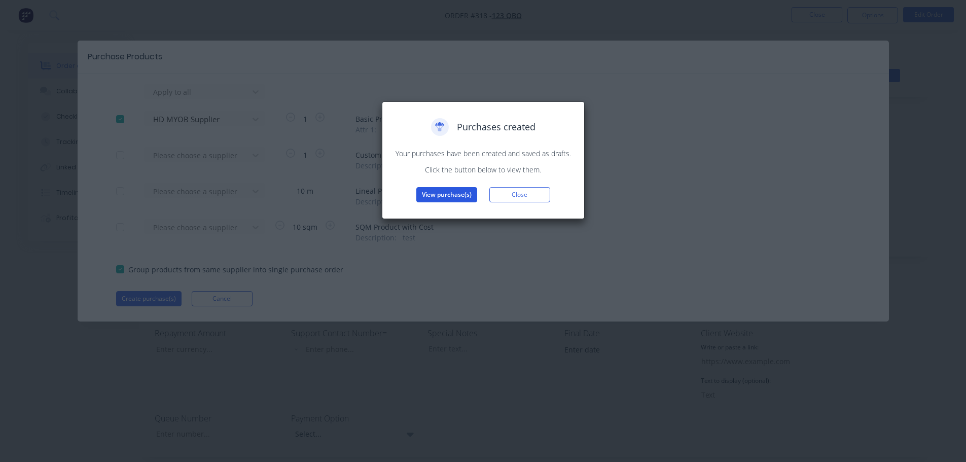
click at [456, 192] on button "View purchase(s)" at bounding box center [446, 194] width 61 height 15
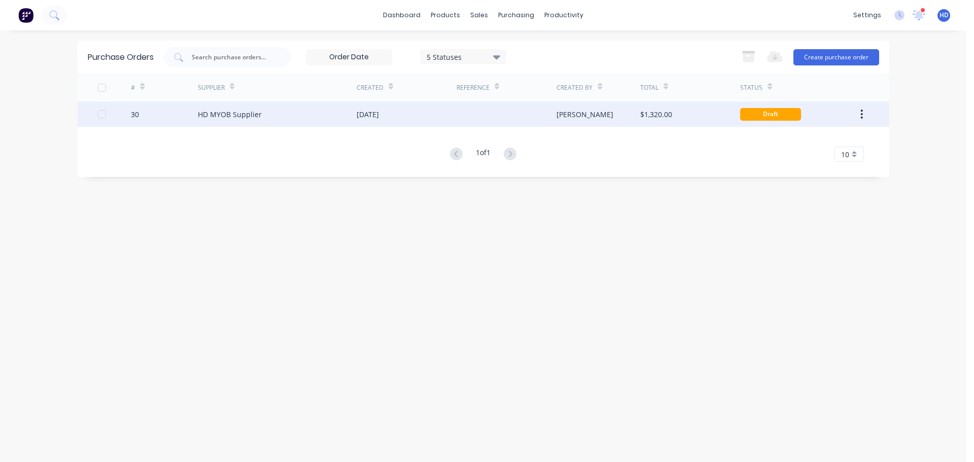
click at [364, 119] on div "[DATE]" at bounding box center [367, 114] width 22 height 11
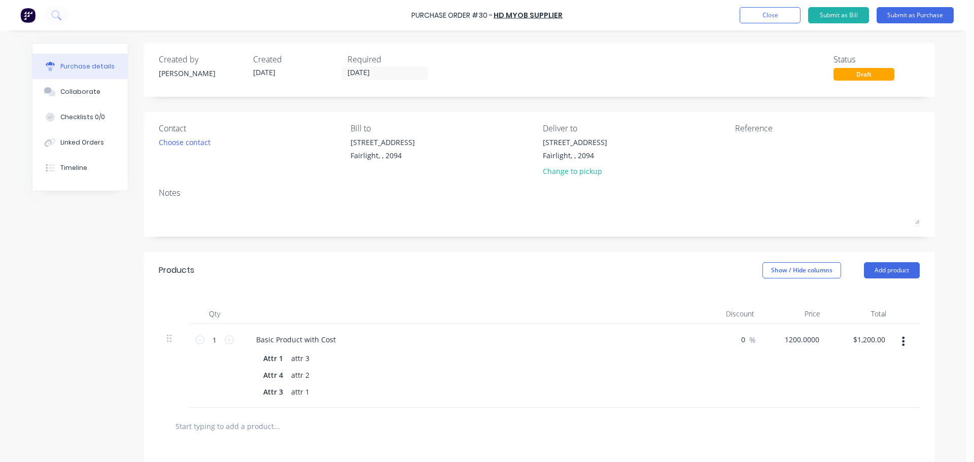
drag, startPoint x: 815, startPoint y: 340, endPoint x: 717, endPoint y: 342, distance: 97.9
click at [717, 342] on div "1 1 Basic Product with Cost Attr 1 attr 3 Attr 4 attr 2 Attr 3 attr 1 0 0 % 120…" at bounding box center [539, 366] width 761 height 84
type input "$1,400.00"
click at [847, 359] on div "$1,400.00 $1,200.00" at bounding box center [861, 366] width 66 height 84
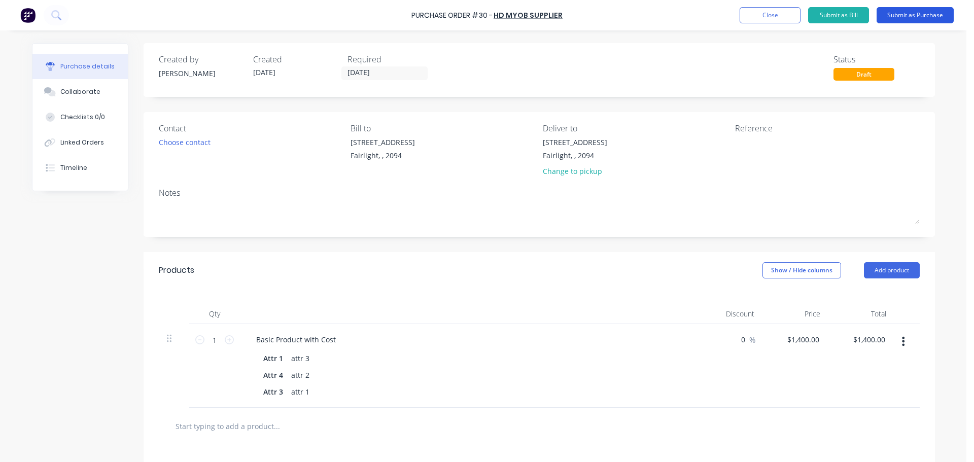
click at [924, 18] on button "Submit as Purchase" at bounding box center [914, 15] width 77 height 16
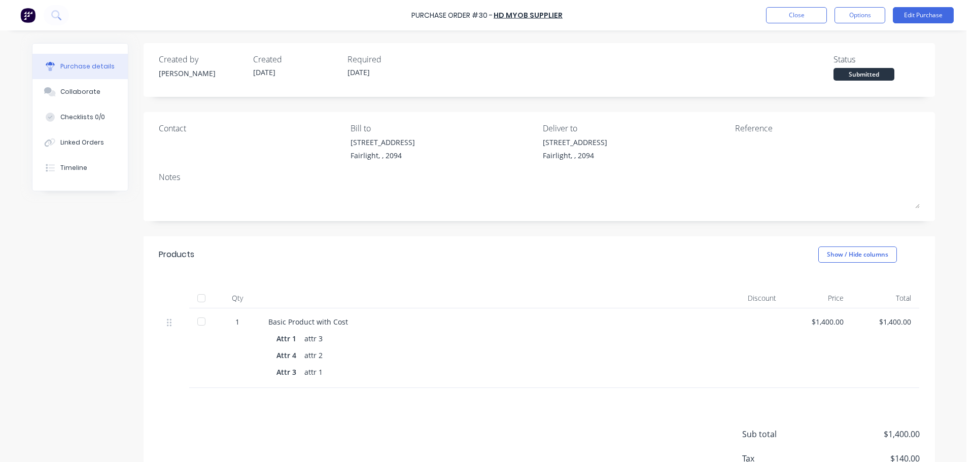
click at [198, 299] on div at bounding box center [201, 298] width 20 height 20
click at [792, 16] on button "Close" at bounding box center [796, 15] width 61 height 16
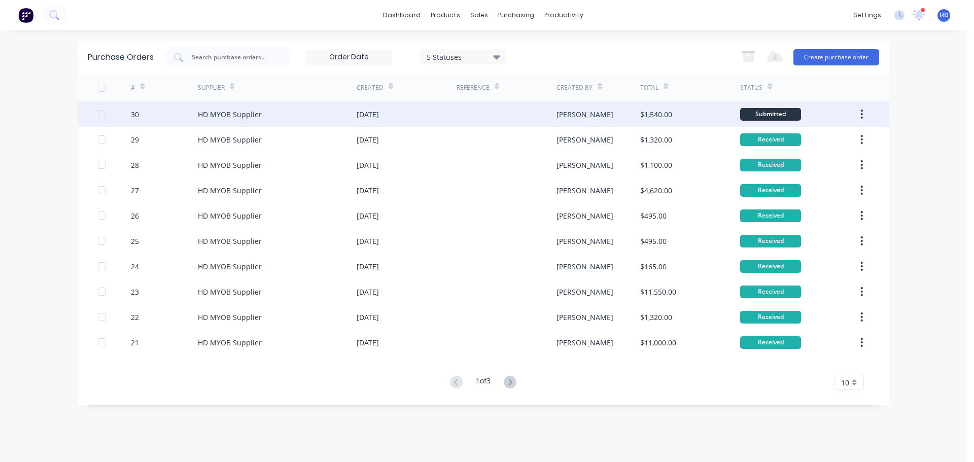
click at [181, 115] on div "30" at bounding box center [164, 113] width 67 height 25
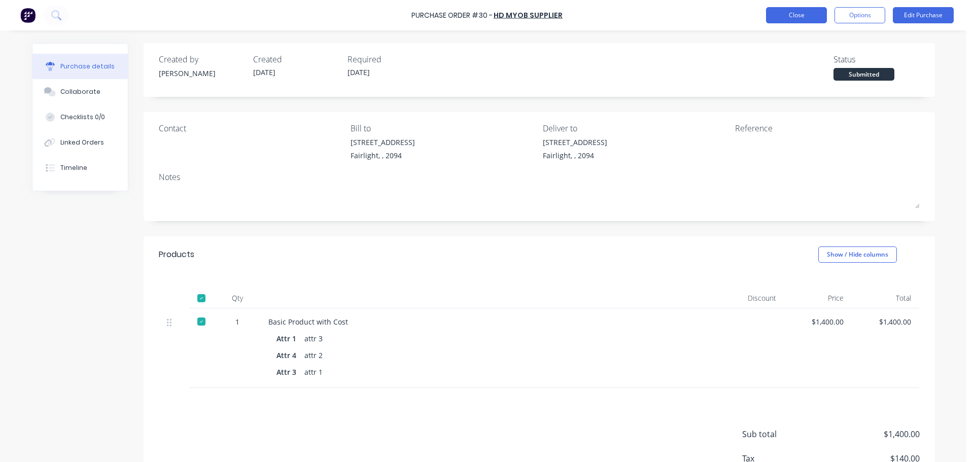
click at [803, 12] on button "Close" at bounding box center [796, 15] width 61 height 16
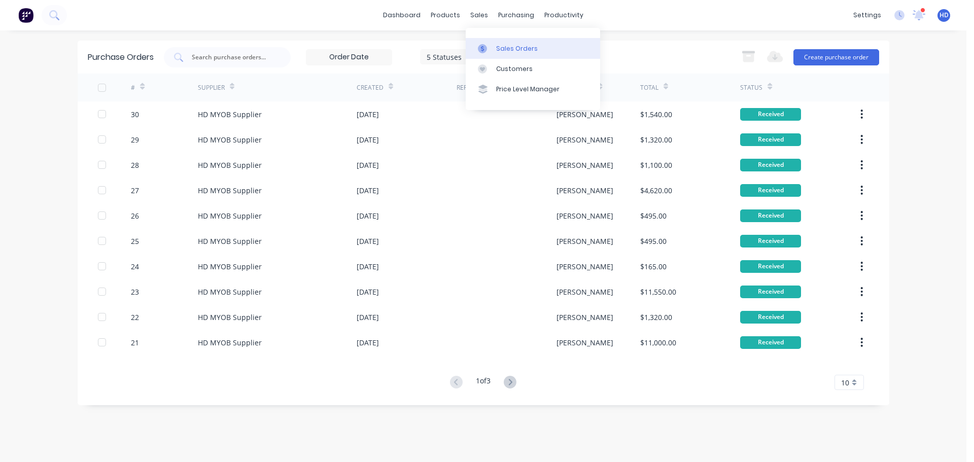
click at [503, 48] on div "Sales Orders" at bounding box center [517, 48] width 42 height 9
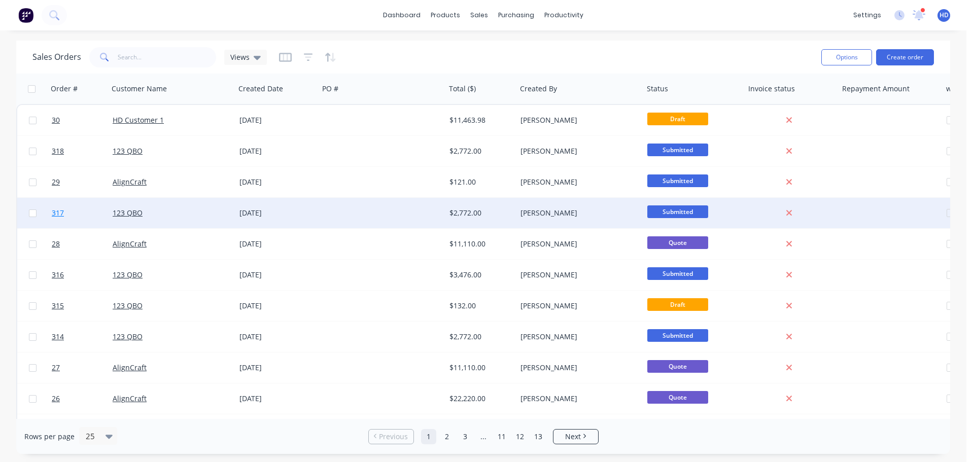
click at [91, 212] on link "317" at bounding box center [82, 213] width 61 height 30
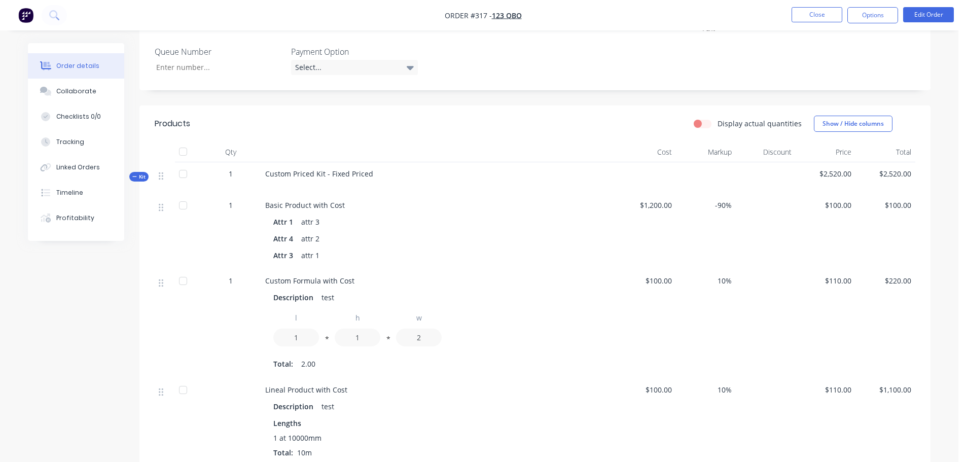
scroll to position [355, 0]
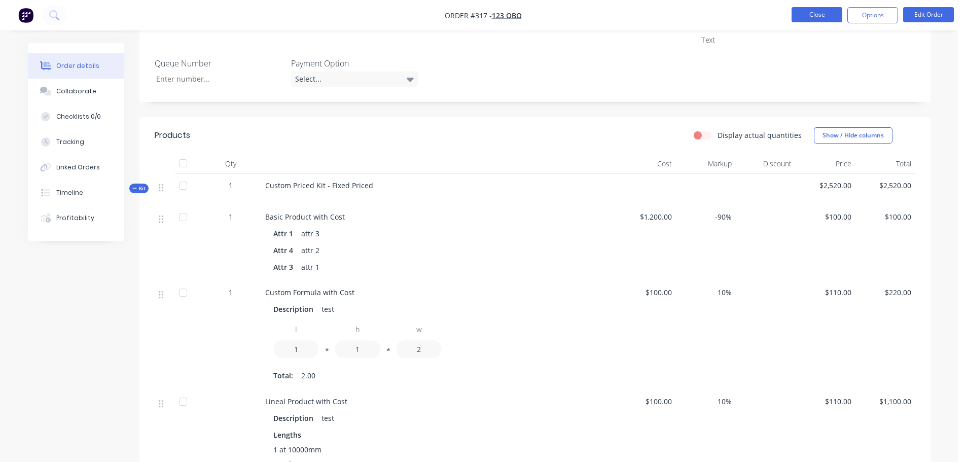
click at [822, 16] on button "Close" at bounding box center [817, 14] width 51 height 15
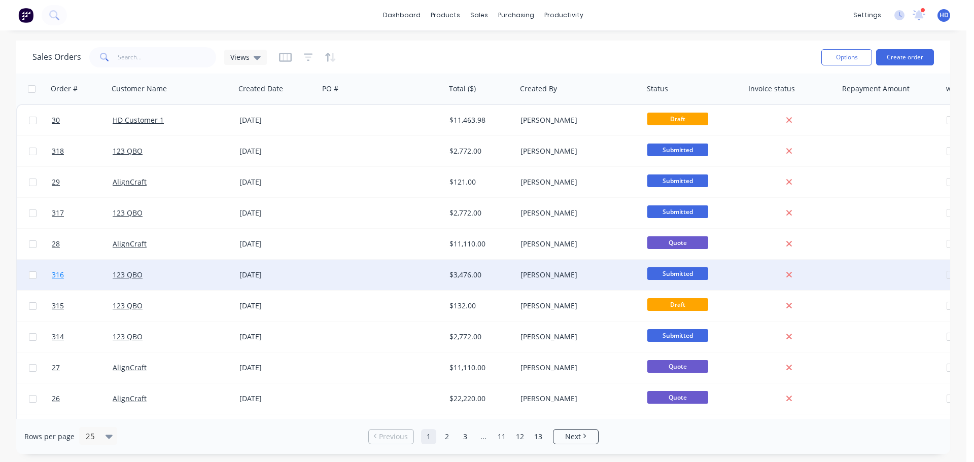
click at [87, 275] on link "316" at bounding box center [82, 275] width 61 height 30
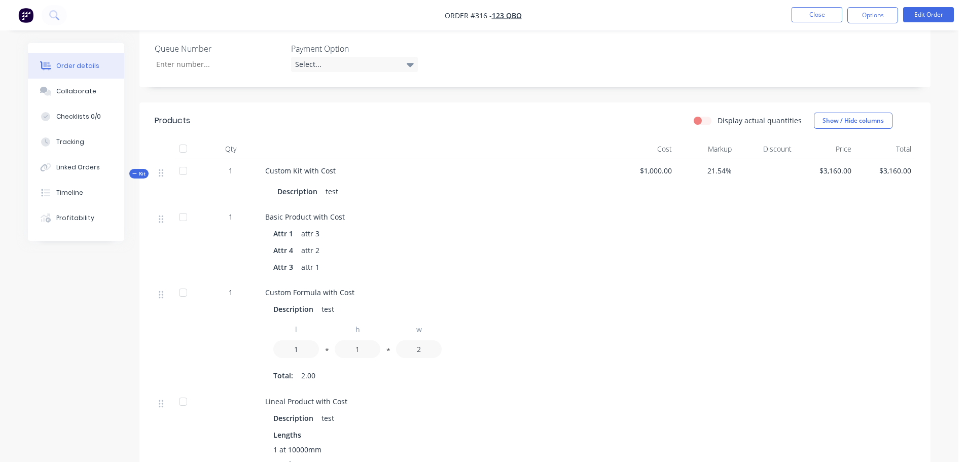
scroll to position [406, 0]
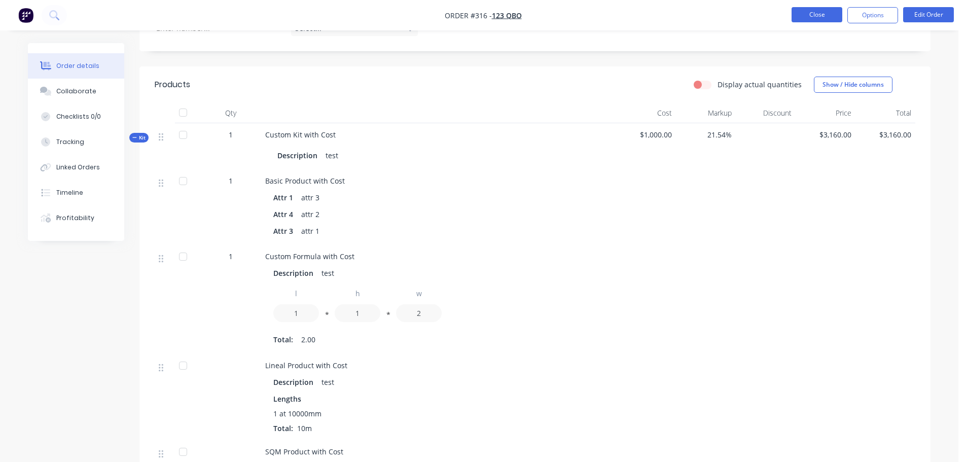
click at [818, 18] on button "Close" at bounding box center [817, 14] width 51 height 15
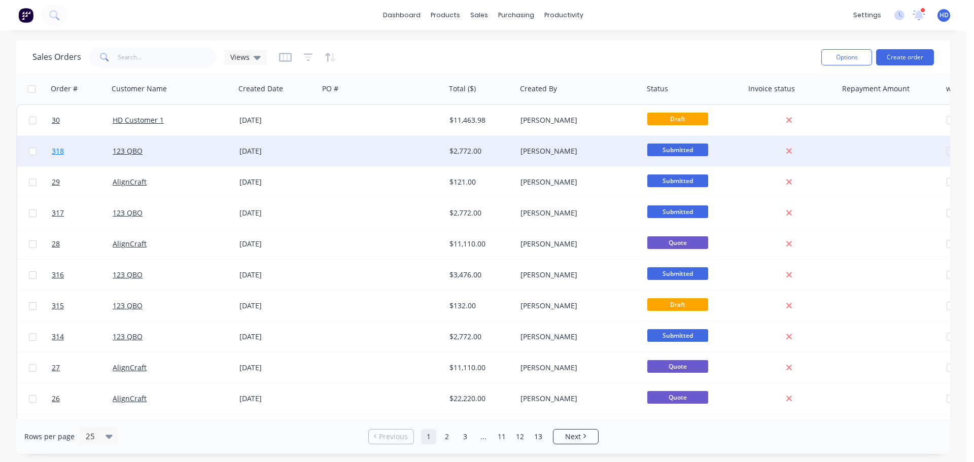
click at [74, 152] on link "318" at bounding box center [82, 151] width 61 height 30
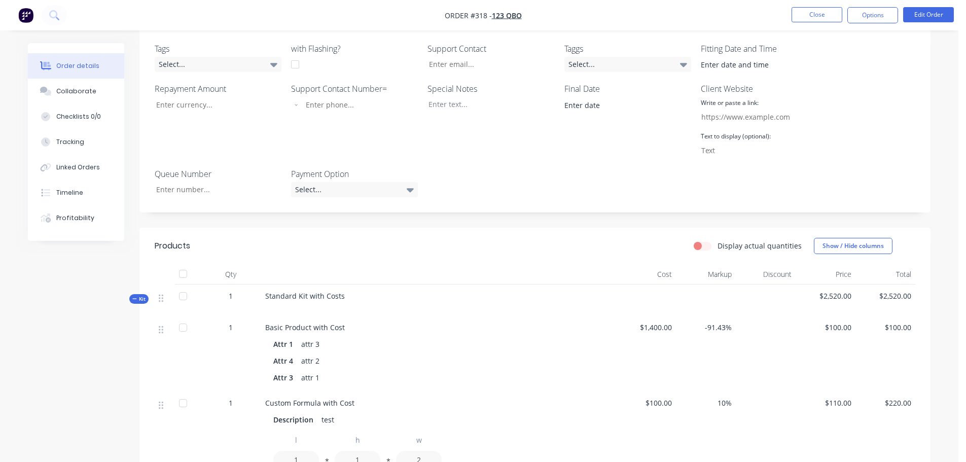
scroll to position [355, 0]
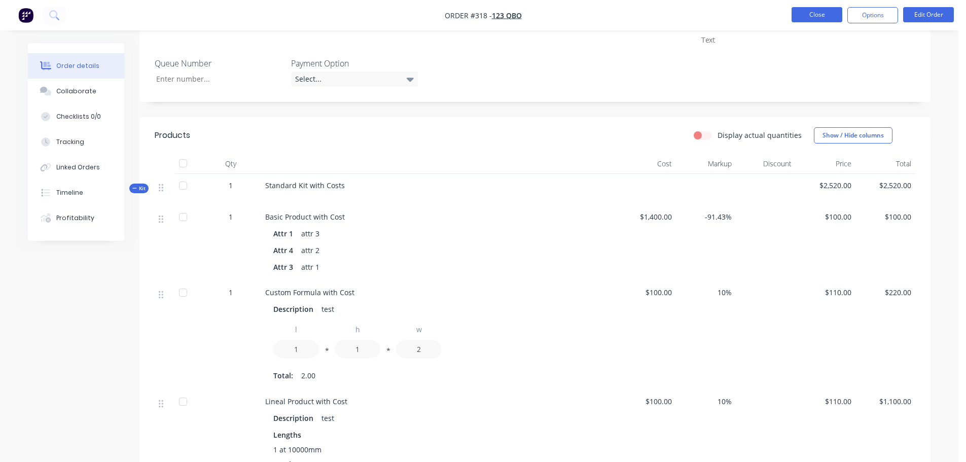
click at [809, 14] on button "Close" at bounding box center [817, 14] width 51 height 15
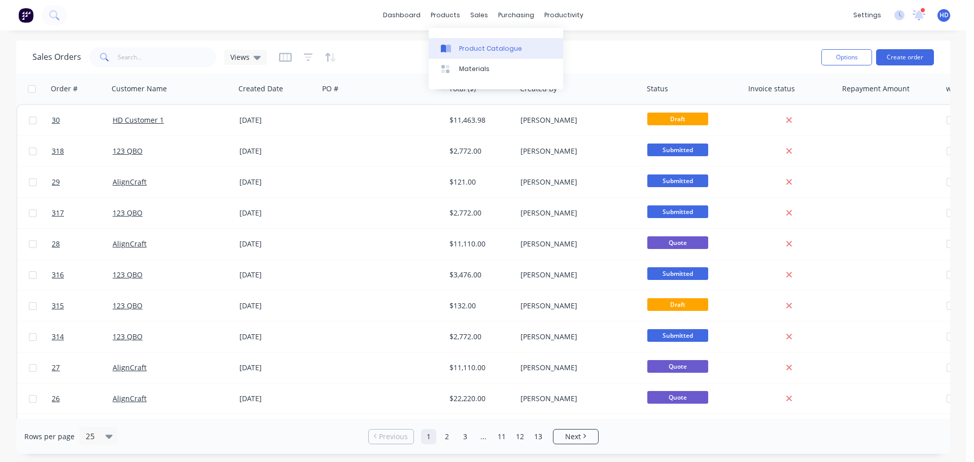
click at [490, 52] on div "Product Catalogue" at bounding box center [490, 48] width 63 height 9
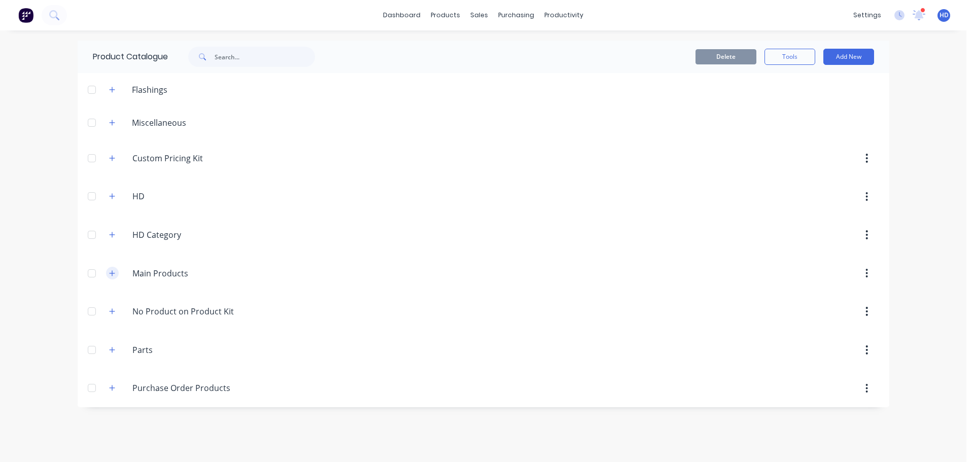
click at [112, 271] on icon "button" at bounding box center [112, 273] width 6 height 7
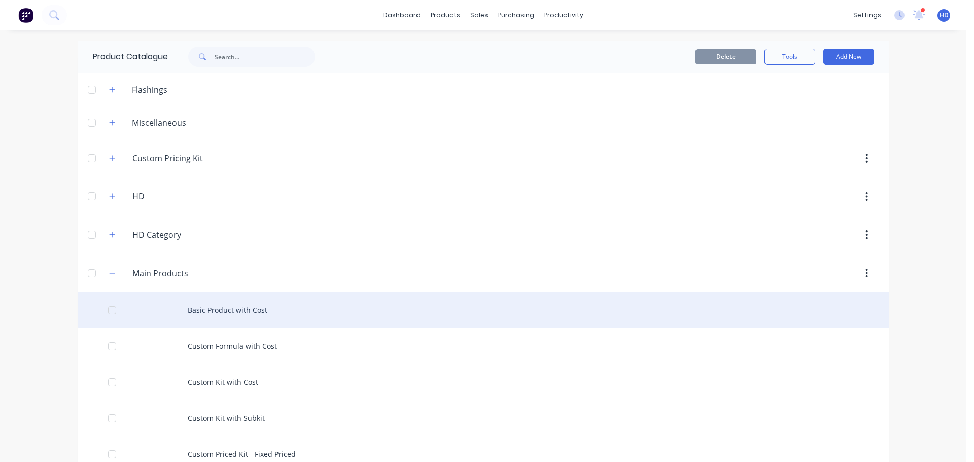
click at [235, 310] on div "Basic Product with Cost" at bounding box center [483, 310] width 811 height 36
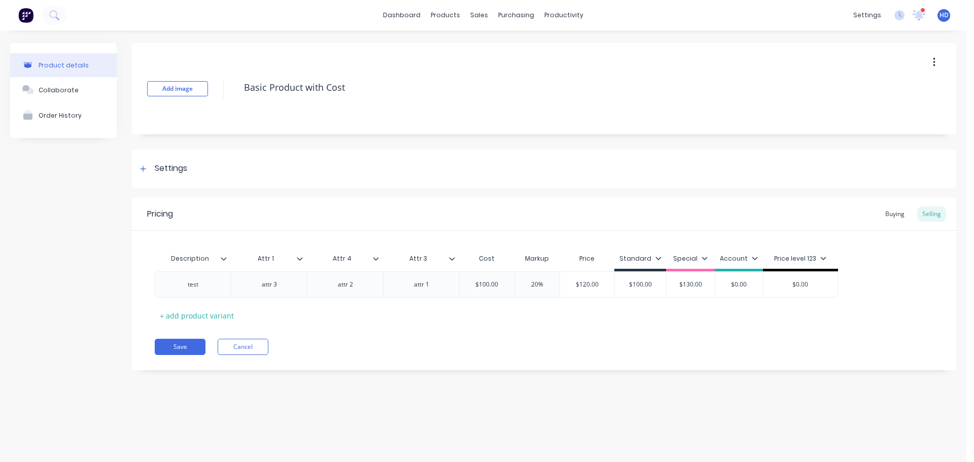
type textarea "x"
click at [886, 214] on div "Buying" at bounding box center [894, 213] width 29 height 15
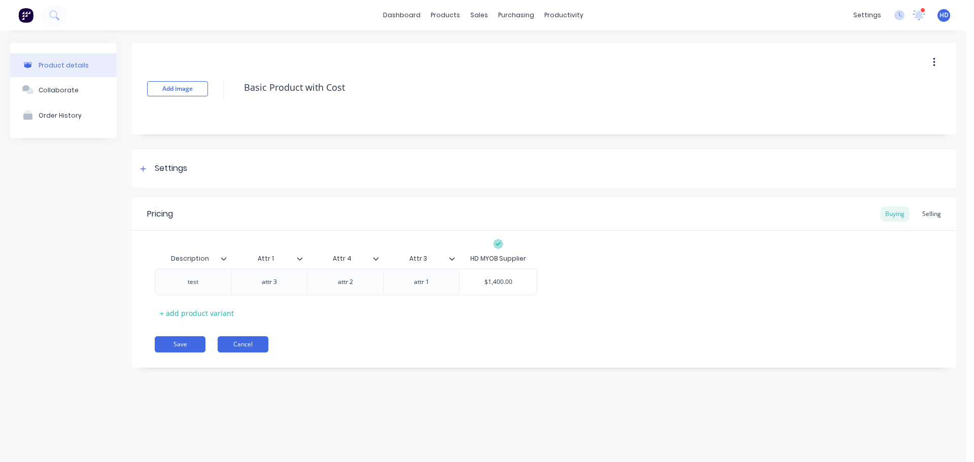
click at [247, 342] on button "Cancel" at bounding box center [243, 344] width 51 height 16
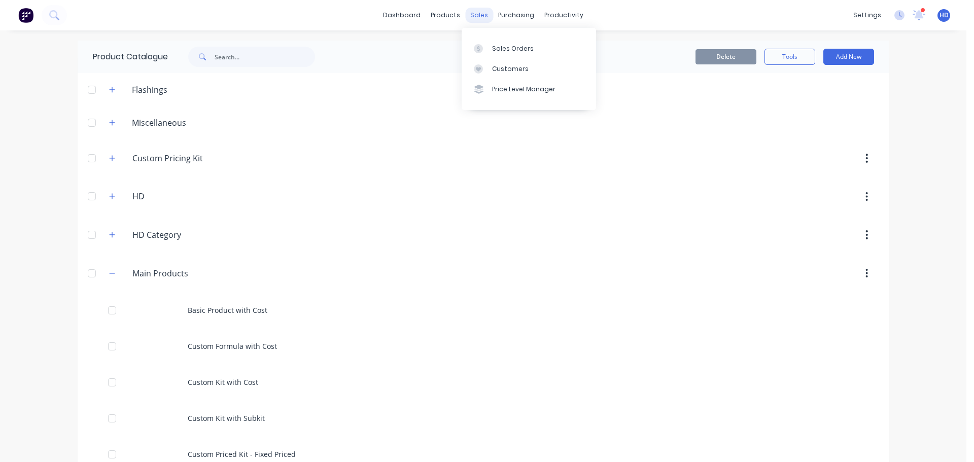
drag, startPoint x: 478, startPoint y: 14, endPoint x: 481, endPoint y: 18, distance: 5.5
click at [478, 14] on div "sales" at bounding box center [479, 15] width 28 height 15
click at [513, 47] on div "Sales Orders" at bounding box center [513, 48] width 42 height 9
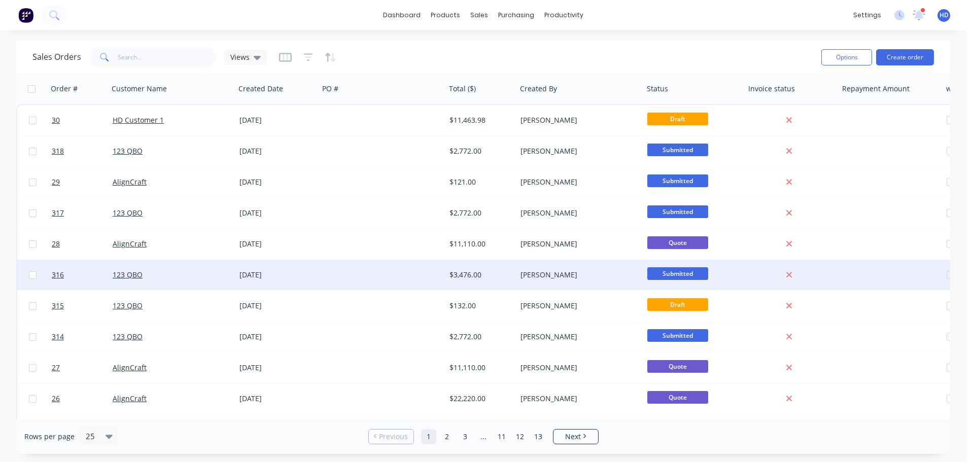
click at [173, 279] on div "123 QBO" at bounding box center [169, 275] width 113 height 10
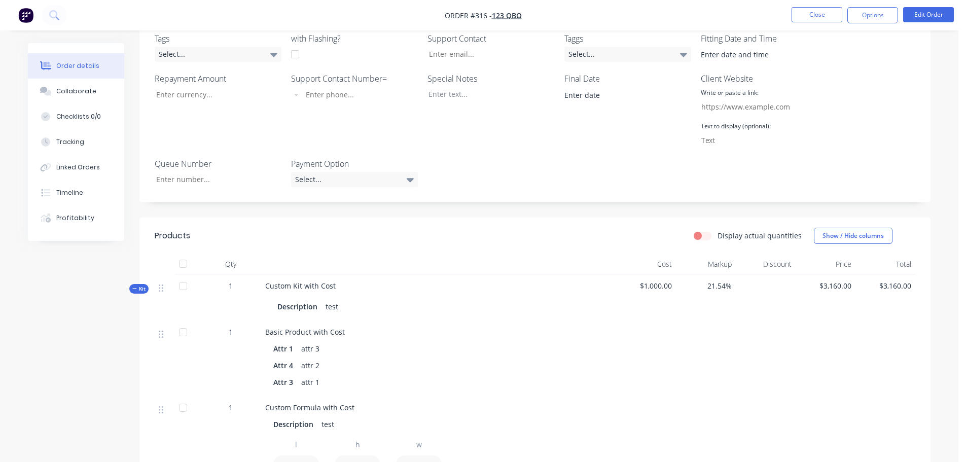
scroll to position [304, 0]
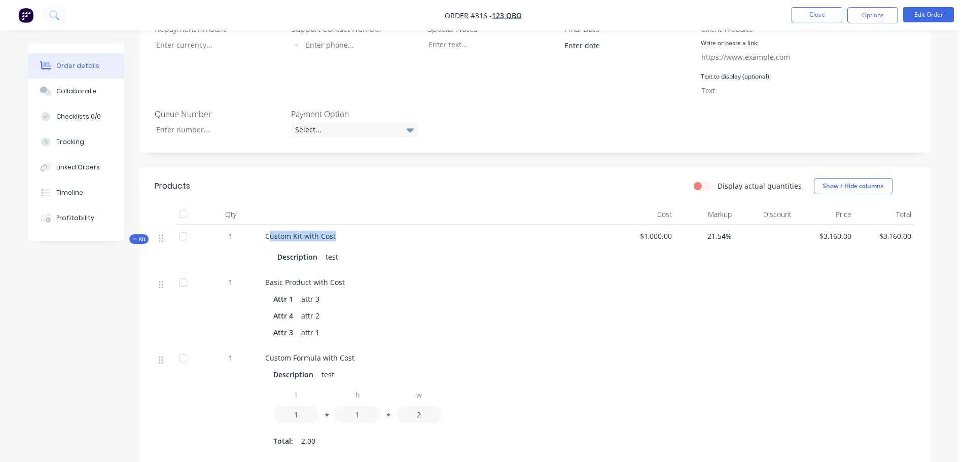
drag, startPoint x: 269, startPoint y: 235, endPoint x: 350, endPoint y: 234, distance: 81.6
click at [350, 234] on div "Custom Kit with Cost Description test" at bounding box center [438, 248] width 355 height 46
click at [360, 237] on div "Custom Kit with Cost Description test" at bounding box center [438, 248] width 355 height 46
drag, startPoint x: 630, startPoint y: 233, endPoint x: 700, endPoint y: 236, distance: 70.0
click at [700, 236] on div "Kit 1 Custom Kit with Cost Description test $1,000.00 21.54% $3,160.00 $3,160.00" at bounding box center [535, 248] width 761 height 46
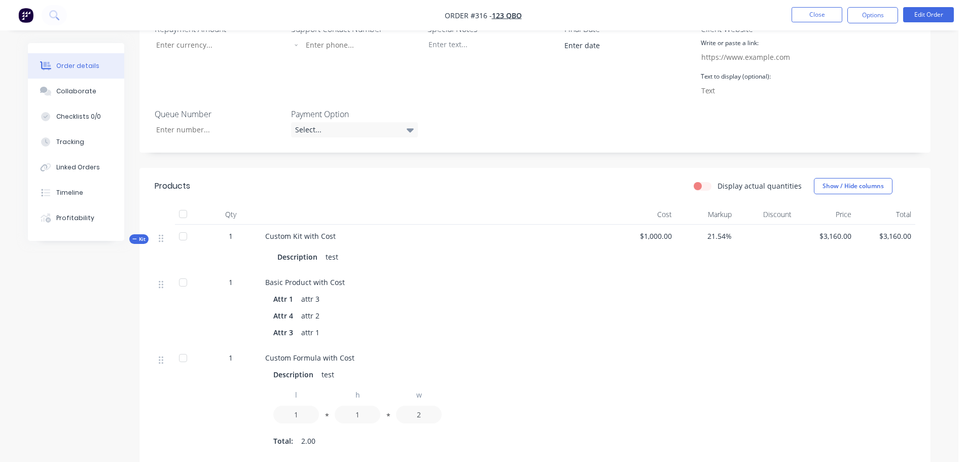
click at [663, 271] on div at bounding box center [646, 309] width 60 height 76
drag, startPoint x: 273, startPoint y: 280, endPoint x: 381, endPoint y: 285, distance: 108.1
click at [381, 285] on div "Basic Product with Cost Attr 1 attr 3 Attr 4 attr 2 Attr 3 attr 1" at bounding box center [438, 309] width 355 height 76
drag, startPoint x: 642, startPoint y: 234, endPoint x: 703, endPoint y: 244, distance: 62.2
click at [706, 240] on div "Kit 1 Custom Kit with Cost Description test $1,000.00 21.54% $3,160.00 $3,160.00" at bounding box center [535, 248] width 761 height 46
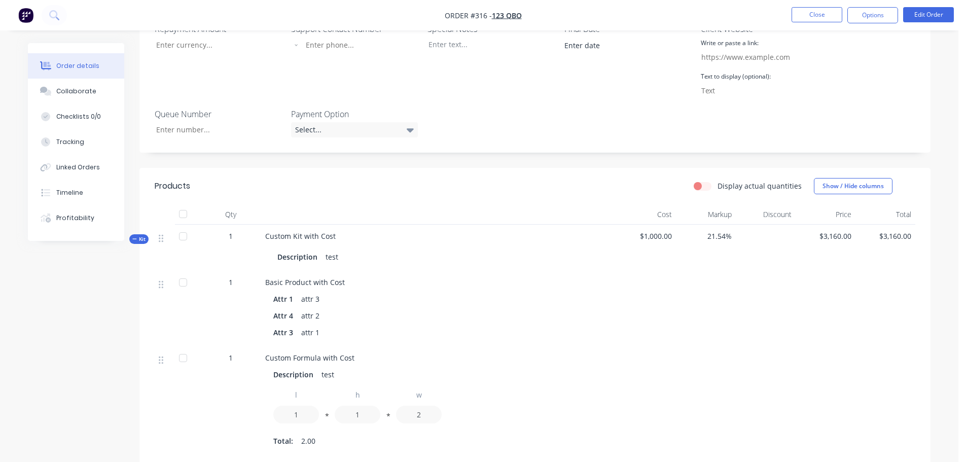
click at [690, 295] on div at bounding box center [706, 309] width 60 height 76
drag, startPoint x: 627, startPoint y: 240, endPoint x: 774, endPoint y: 238, distance: 147.1
click at [774, 238] on div "Kit 1 Custom Kit with Cost Description test $1,000.00 21.54% $3,160.00 $3,160.00" at bounding box center [535, 248] width 761 height 46
click at [776, 268] on div at bounding box center [766, 248] width 60 height 46
drag, startPoint x: 643, startPoint y: 237, endPoint x: 714, endPoint y: 236, distance: 70.5
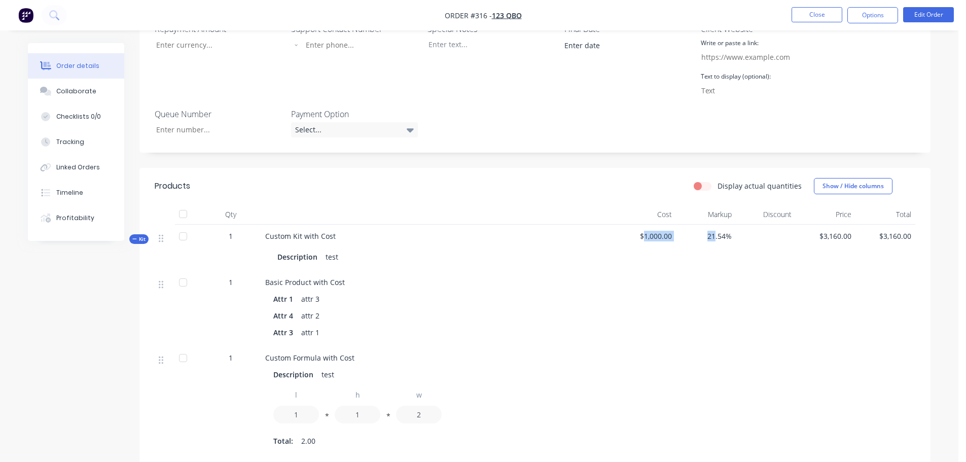
click at [714, 236] on div "Kit 1 Custom Kit with Cost Description test $1,000.00 21.54% $3,160.00 $3,160.00" at bounding box center [535, 248] width 761 height 46
click at [631, 234] on span "$1,000.00" at bounding box center [646, 236] width 52 height 11
click at [677, 269] on div "21.54%" at bounding box center [706, 248] width 60 height 46
drag, startPoint x: 637, startPoint y: 237, endPoint x: 683, endPoint y: 233, distance: 45.8
click at [683, 233] on div "Kit 1 Custom Kit with Cost Description test $1,000.00 21.54% $3,160.00 $3,160.00" at bounding box center [535, 248] width 761 height 46
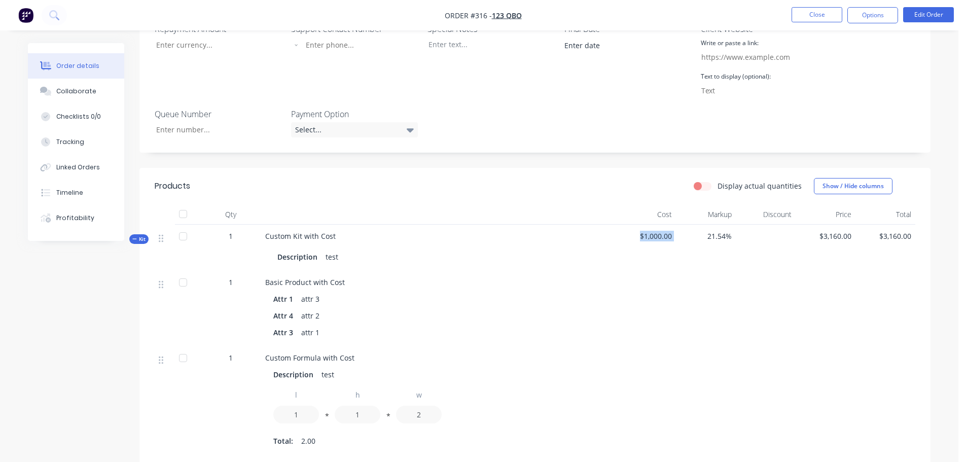
click at [639, 243] on div "$1,000.00" at bounding box center [646, 248] width 60 height 46
click at [660, 287] on div at bounding box center [646, 309] width 60 height 76
click at [659, 233] on span "$1,000.00" at bounding box center [646, 236] width 52 height 11
click at [824, 22] on button "Close" at bounding box center [817, 14] width 51 height 15
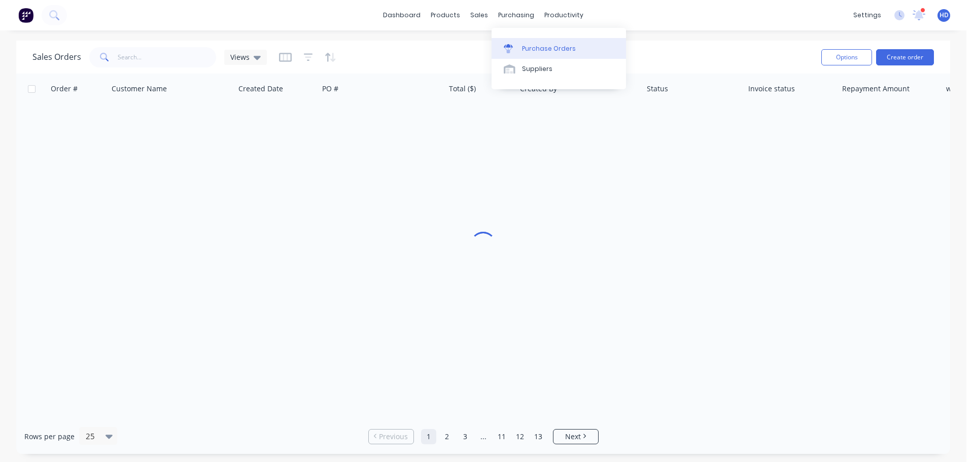
click at [549, 45] on div "Purchase Orders" at bounding box center [549, 48] width 54 height 9
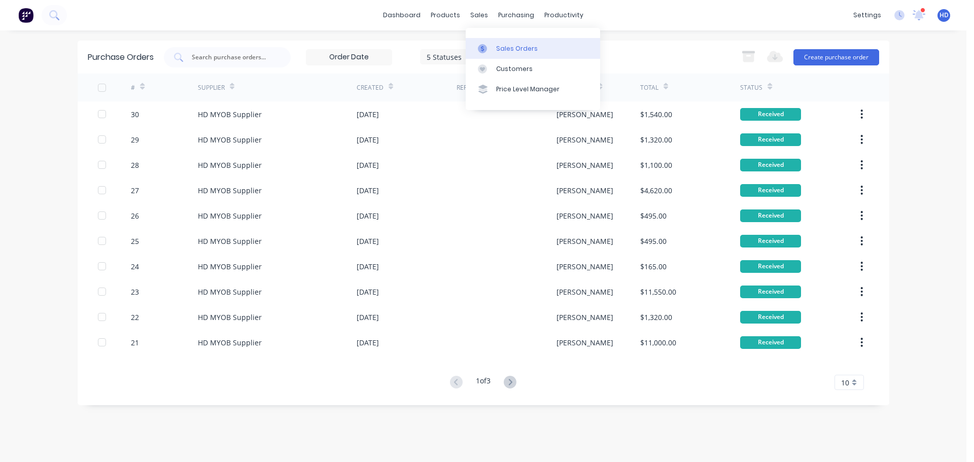
click at [521, 48] on div "Sales Orders" at bounding box center [517, 48] width 42 height 9
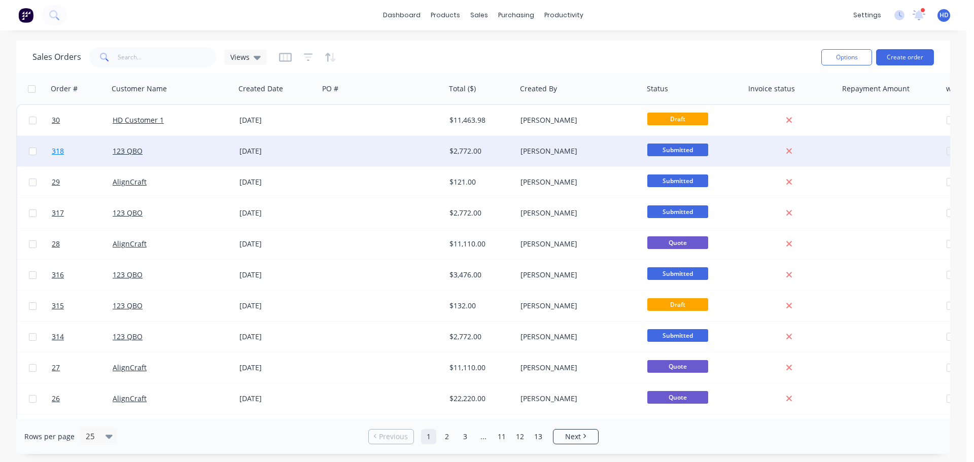
click at [87, 154] on link "318" at bounding box center [82, 151] width 61 height 30
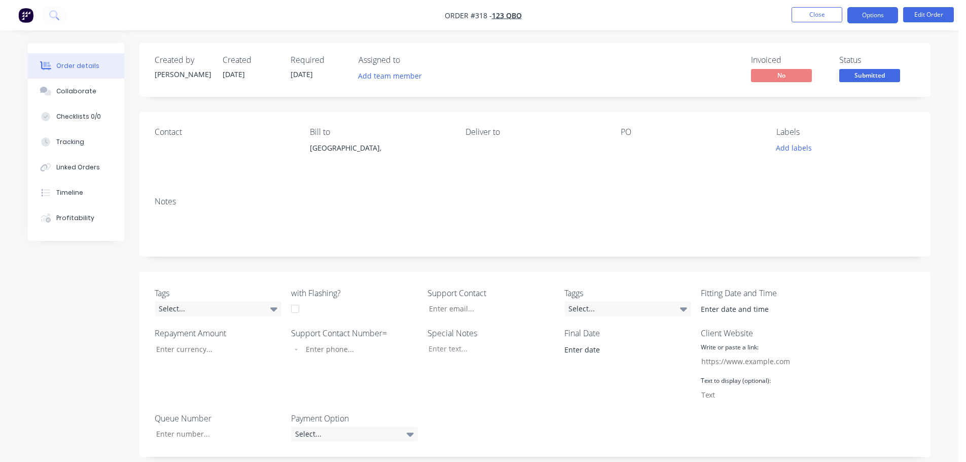
click at [860, 21] on button "Options" at bounding box center [872, 15] width 51 height 16
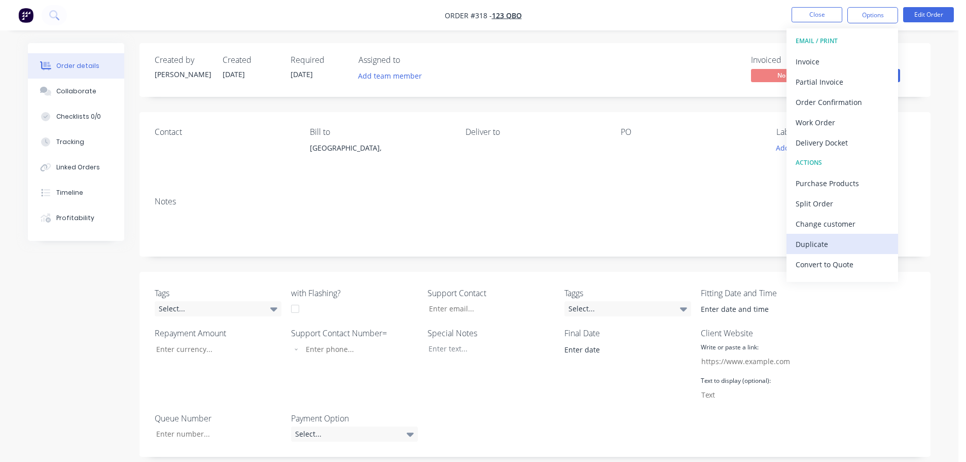
click at [819, 244] on div "Duplicate" at bounding box center [842, 244] width 93 height 15
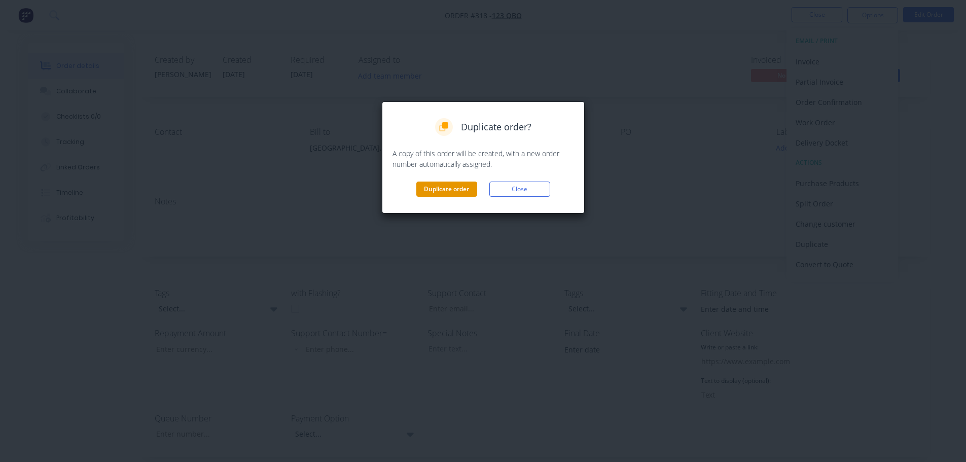
click at [474, 189] on button "Duplicate order" at bounding box center [446, 189] width 61 height 15
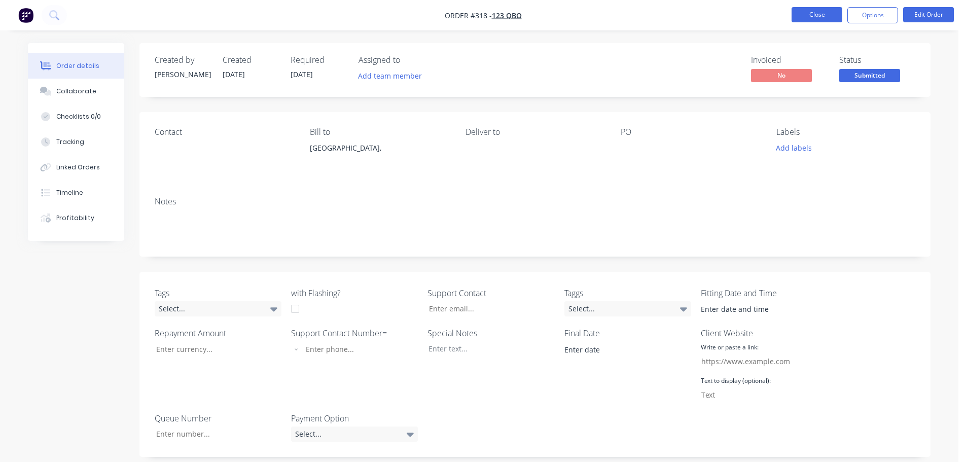
click at [817, 15] on button "Close" at bounding box center [817, 14] width 51 height 15
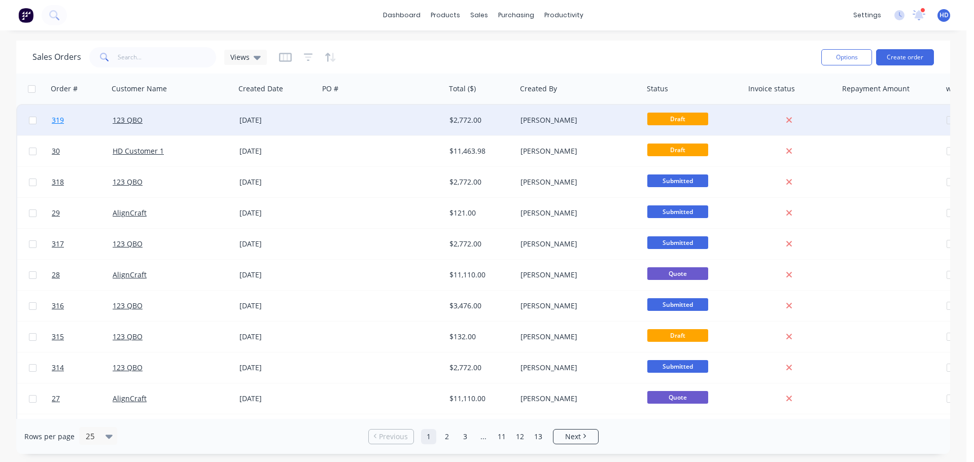
click at [77, 121] on link "319" at bounding box center [82, 120] width 61 height 30
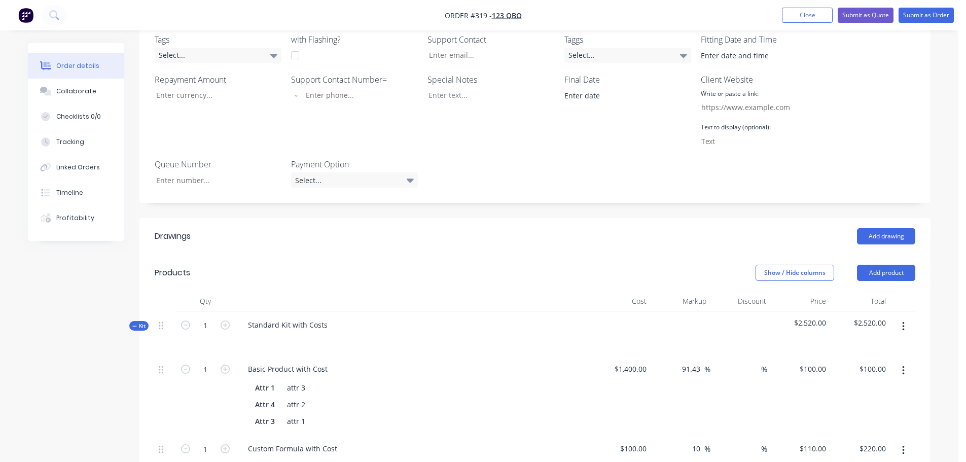
scroll to position [304, 0]
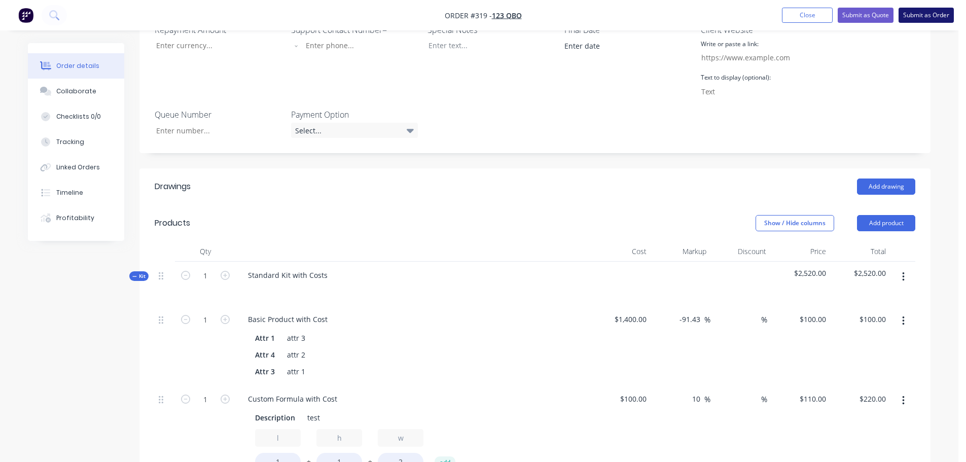
click at [920, 13] on button "Submit as Order" at bounding box center [926, 15] width 55 height 15
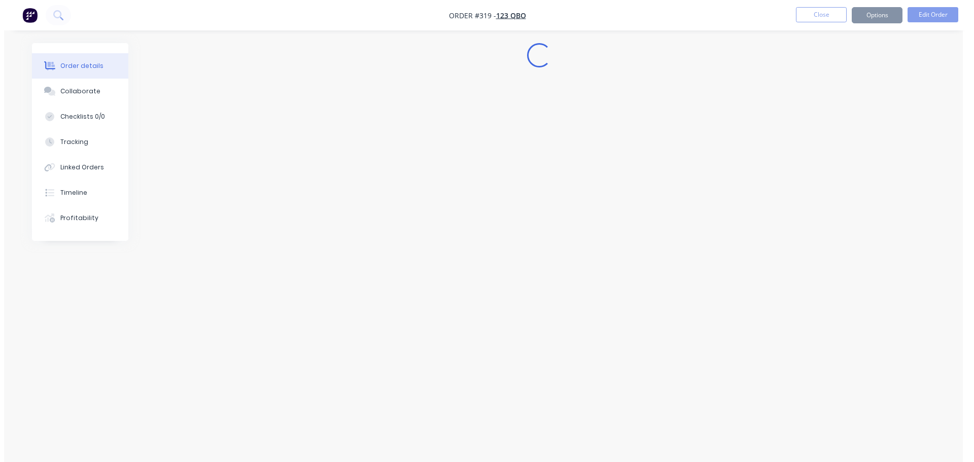
scroll to position [0, 0]
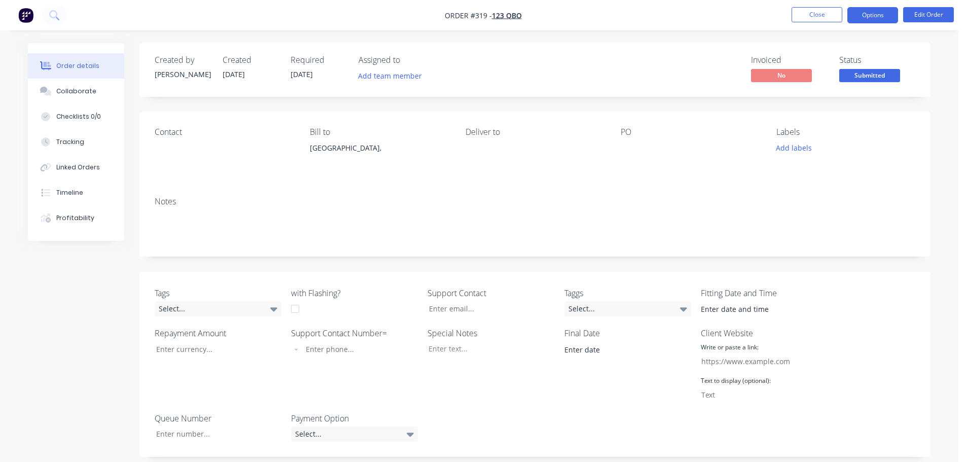
click at [878, 15] on button "Options" at bounding box center [872, 15] width 51 height 16
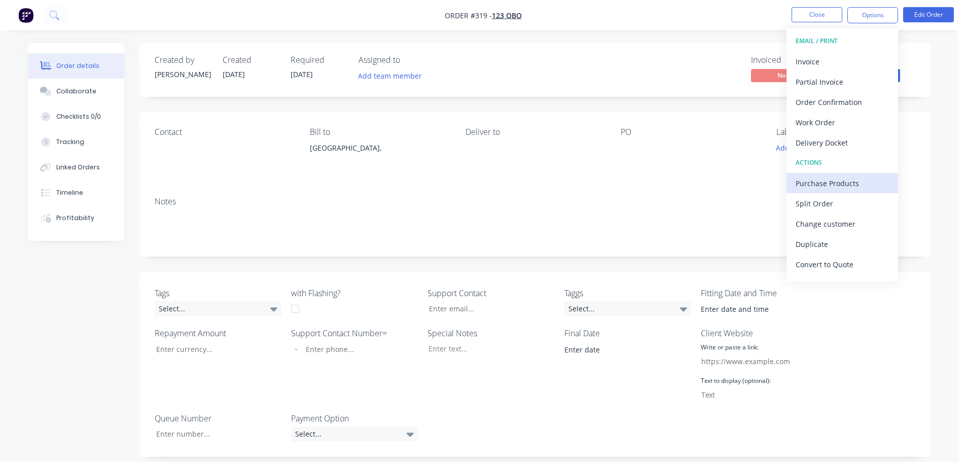
click at [832, 185] on div "Purchase Products" at bounding box center [842, 183] width 93 height 15
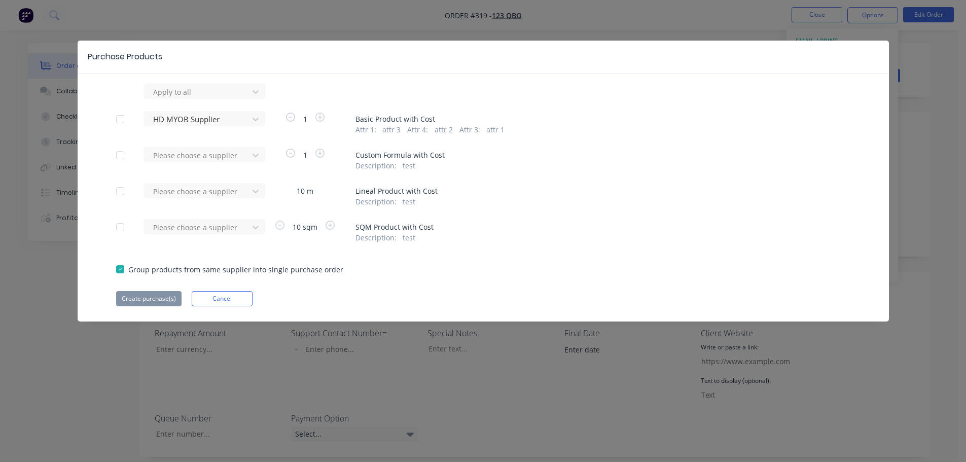
click at [122, 119] on div at bounding box center [120, 119] width 20 height 20
click at [154, 300] on button "Create purchase(s)" at bounding box center [148, 298] width 65 height 15
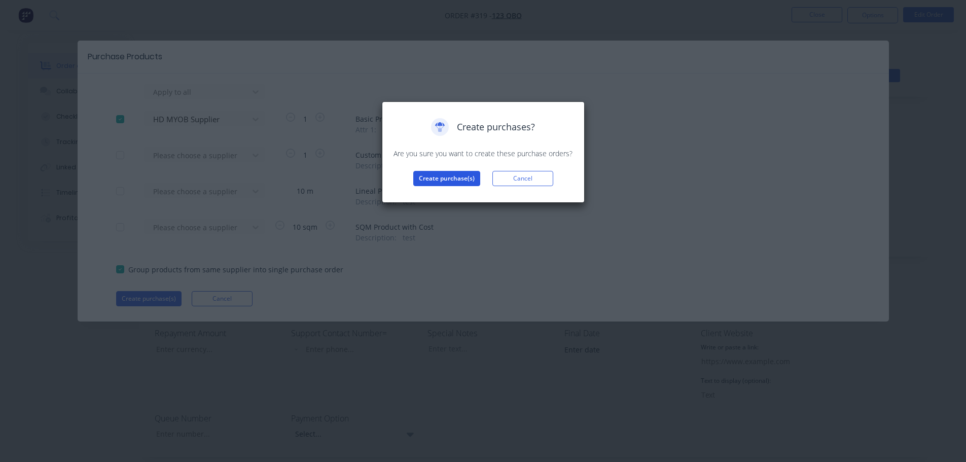
click at [445, 181] on button "Create purchase(s)" at bounding box center [446, 178] width 67 height 15
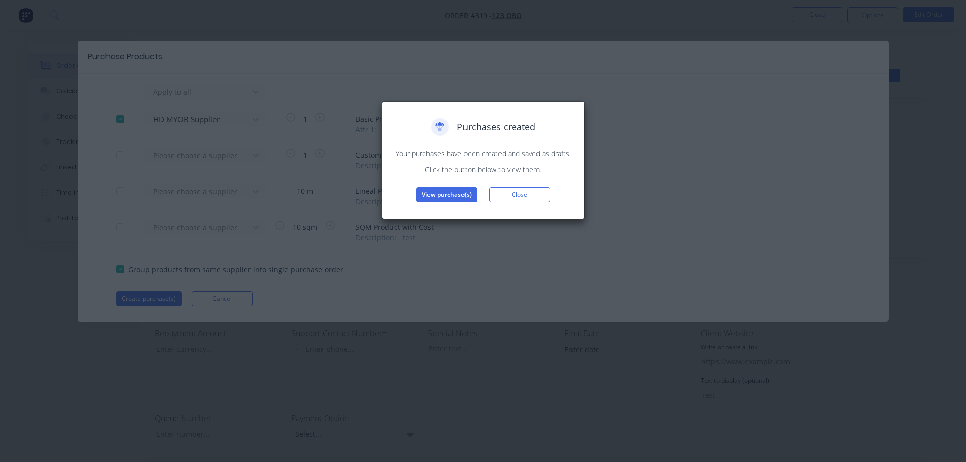
click at [460, 204] on div "Purchases created Your purchases have been created and saved as drafts. Click t…" at bounding box center [483, 160] width 203 height 118
click at [462, 200] on button "View purchase(s)" at bounding box center [446, 194] width 61 height 15
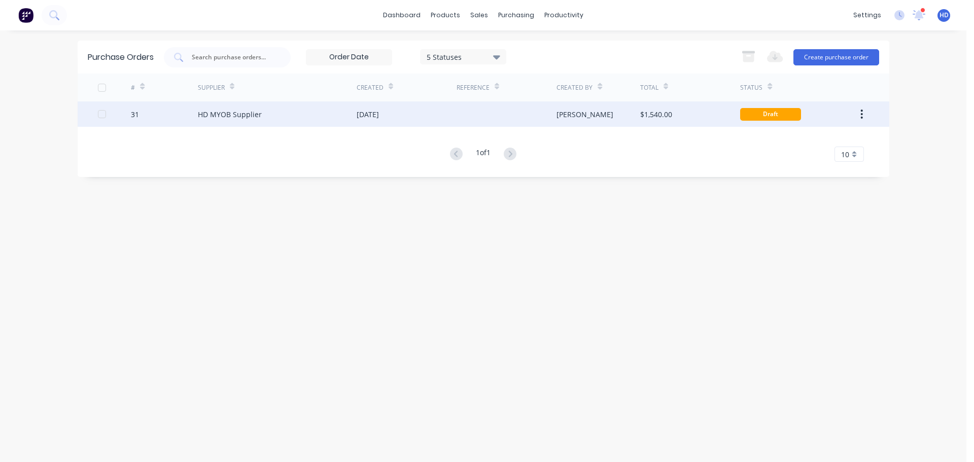
click at [634, 113] on div "[PERSON_NAME]" at bounding box center [598, 113] width 84 height 25
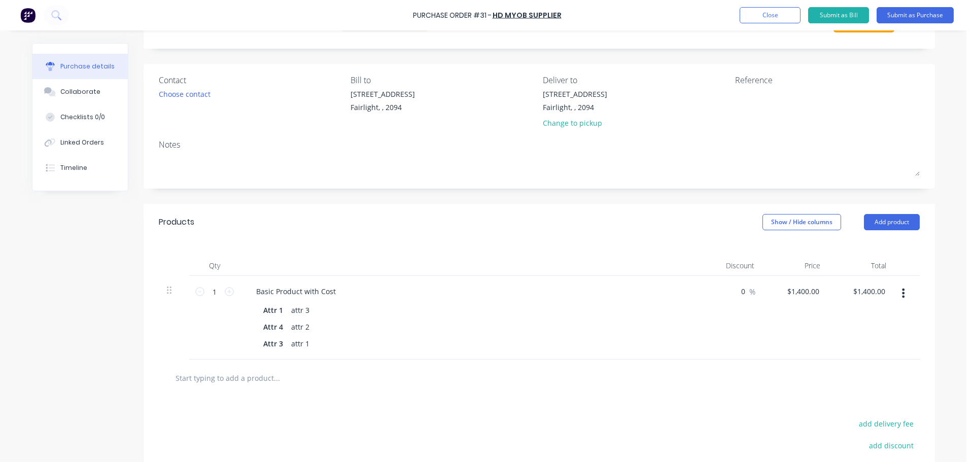
scroll to position [160, 0]
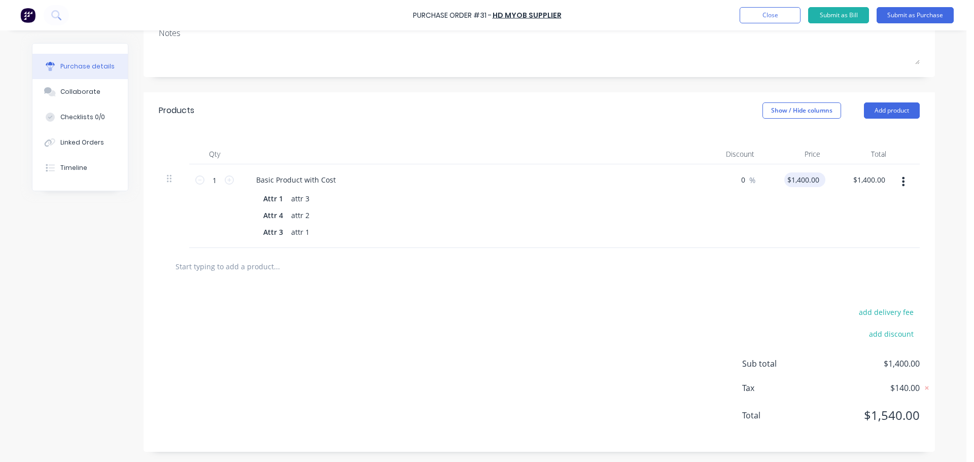
type input "1400.0000"
click at [809, 179] on input "1400.0000" at bounding box center [802, 179] width 37 height 15
type input "$500.00"
click at [822, 233] on div "$500.00 500" at bounding box center [795, 206] width 66 height 84
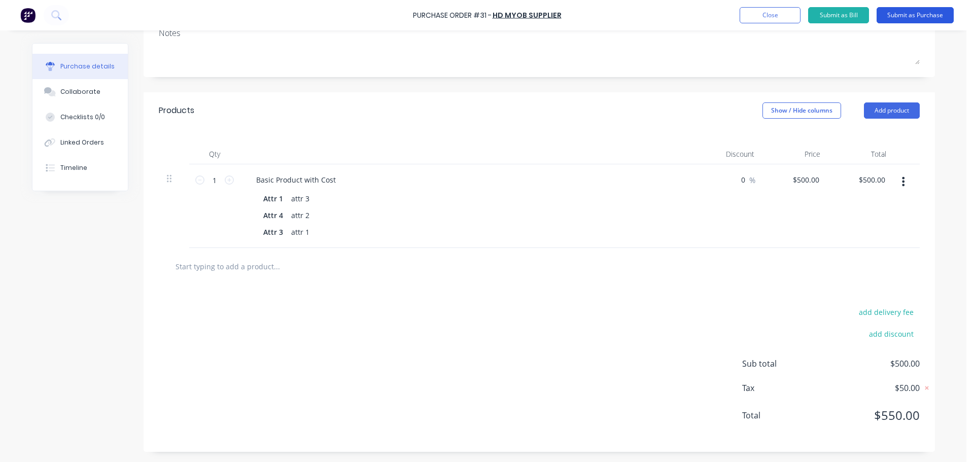
click at [923, 18] on button "Submit as Purchase" at bounding box center [914, 15] width 77 height 16
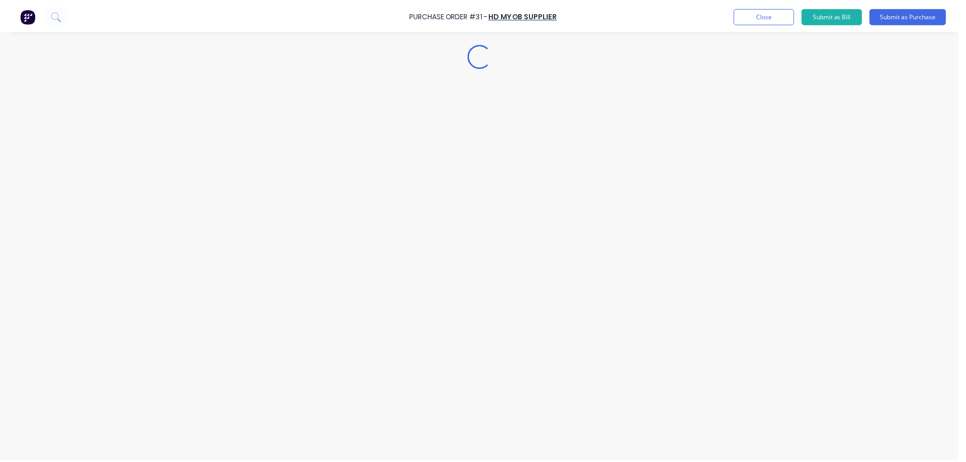
scroll to position [0, 0]
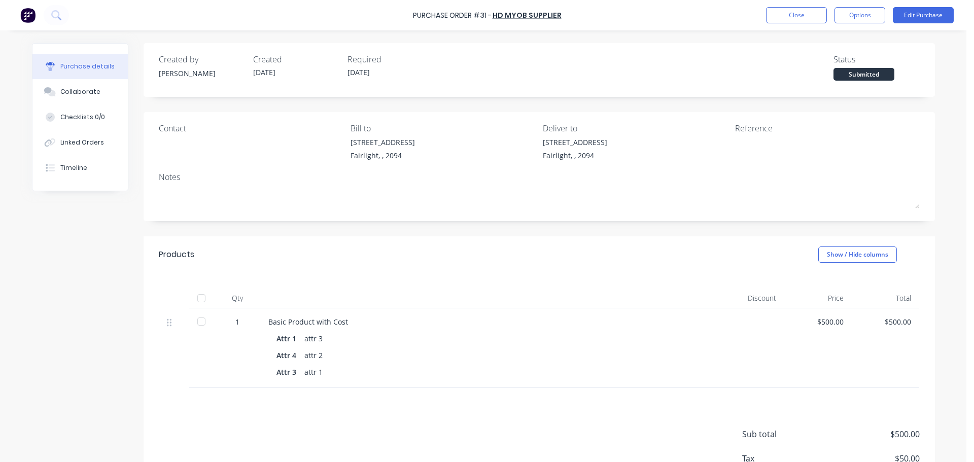
click at [194, 298] on div at bounding box center [201, 298] width 20 height 20
click at [779, 15] on button "Close" at bounding box center [796, 15] width 61 height 16
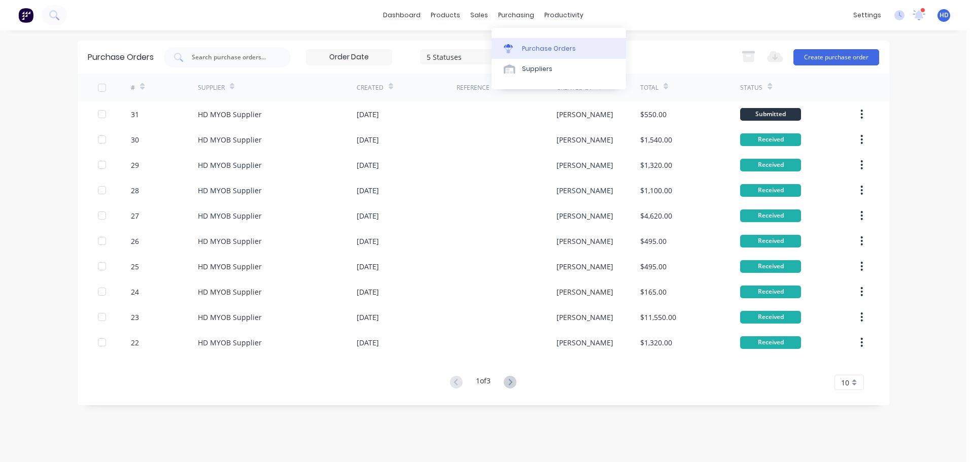
drag, startPoint x: 503, startPoint y: 33, endPoint x: 495, endPoint y: 40, distance: 9.7
click at [510, 42] on link "Purchase Orders" at bounding box center [558, 48] width 134 height 20
click at [507, 47] on div "Sales Orders" at bounding box center [517, 48] width 42 height 9
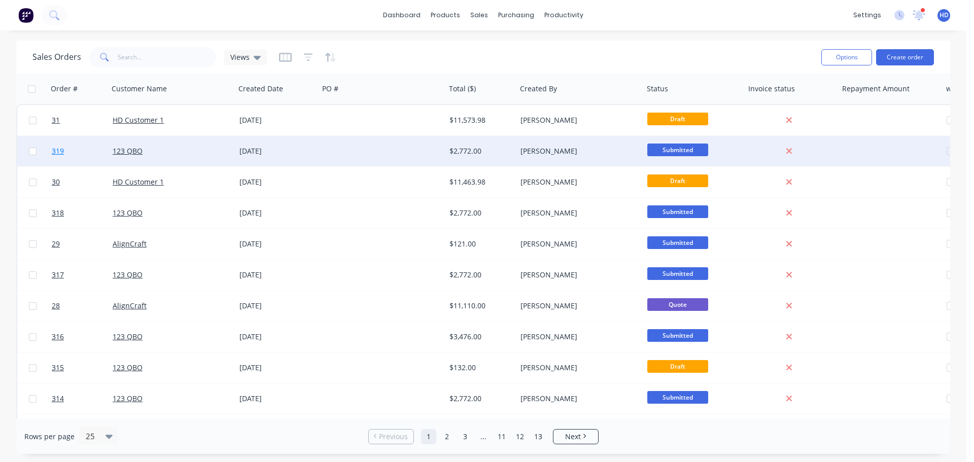
click at [79, 150] on link "319" at bounding box center [82, 151] width 61 height 30
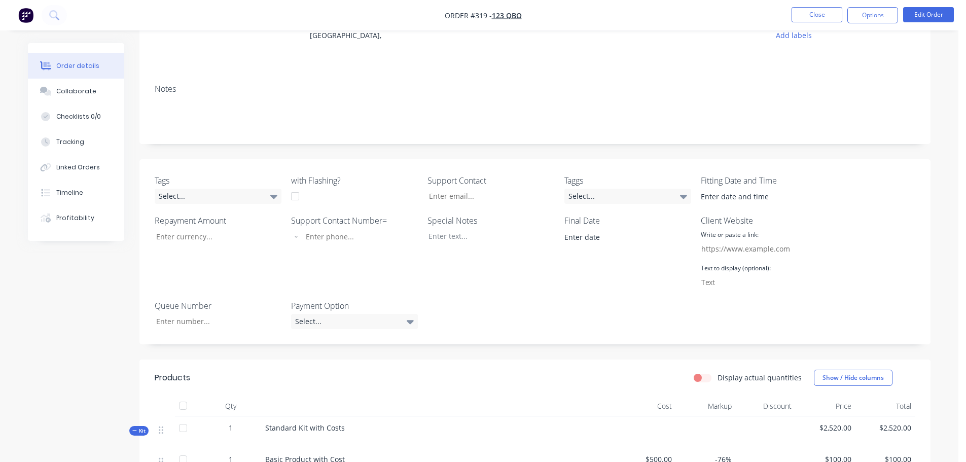
scroll to position [254, 0]
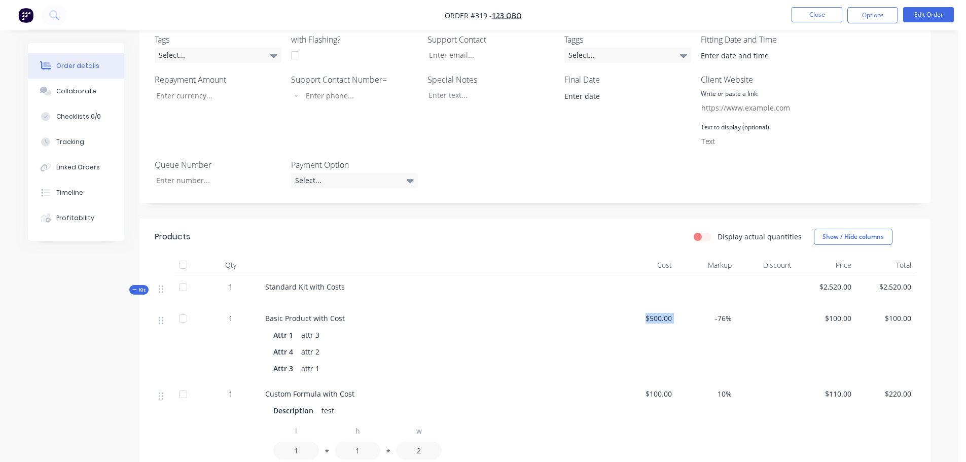
drag, startPoint x: 648, startPoint y: 316, endPoint x: 695, endPoint y: 319, distance: 47.3
click at [692, 318] on div "1 Basic Product with Cost Attr 1 attr 3 Attr 4 attr 2 Attr 3 attr 1 $500.00 -76…" at bounding box center [535, 345] width 761 height 76
click at [711, 333] on div "-76%" at bounding box center [706, 345] width 60 height 76
drag, startPoint x: 640, startPoint y: 320, endPoint x: 699, endPoint y: 328, distance: 59.3
click at [697, 322] on div "1 Basic Product with Cost Attr 1 attr 3 Attr 4 attr 2 Attr 3 attr 1 $500.00 -76…" at bounding box center [535, 345] width 761 height 76
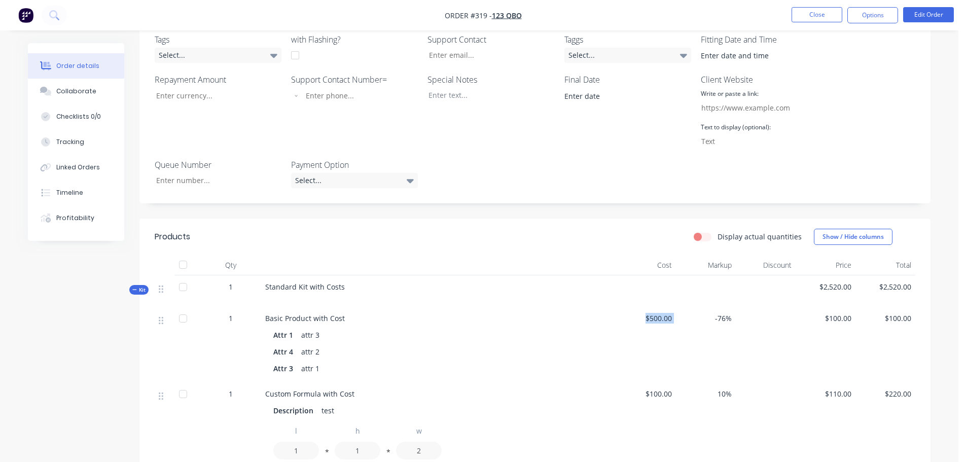
click at [673, 340] on div "$500.00" at bounding box center [646, 345] width 60 height 76
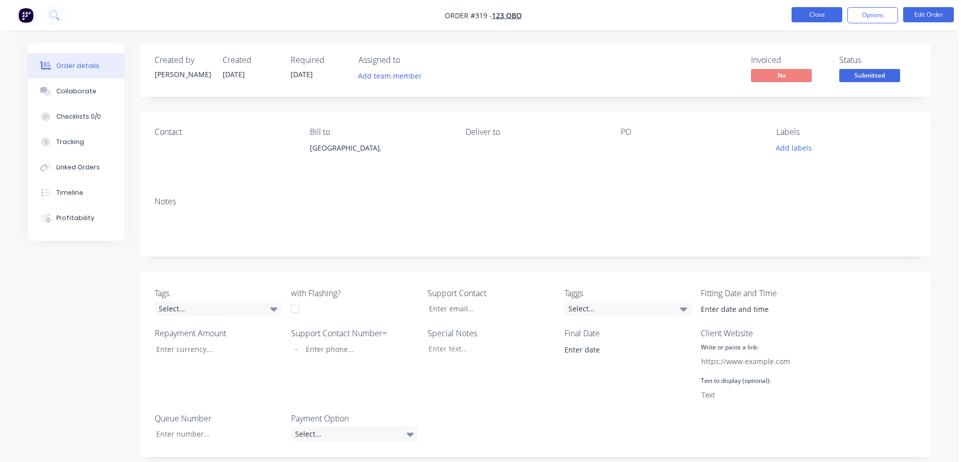
click at [820, 13] on button "Close" at bounding box center [817, 14] width 51 height 15
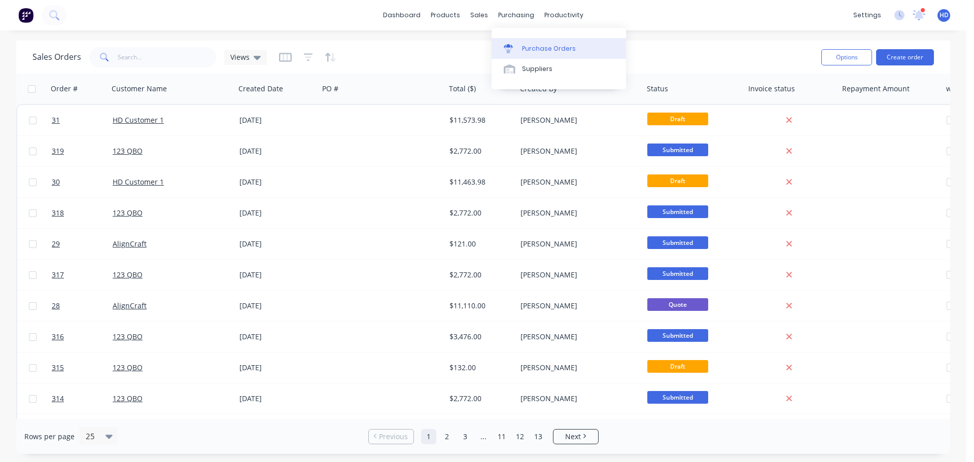
click at [549, 49] on div "Purchase Orders" at bounding box center [549, 48] width 54 height 9
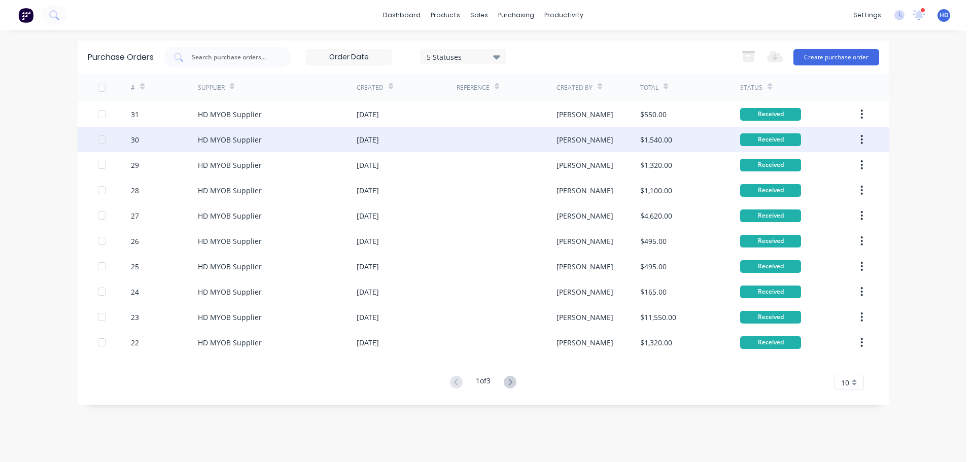
click at [272, 136] on div "HD MYOB Supplier" at bounding box center [277, 139] width 159 height 25
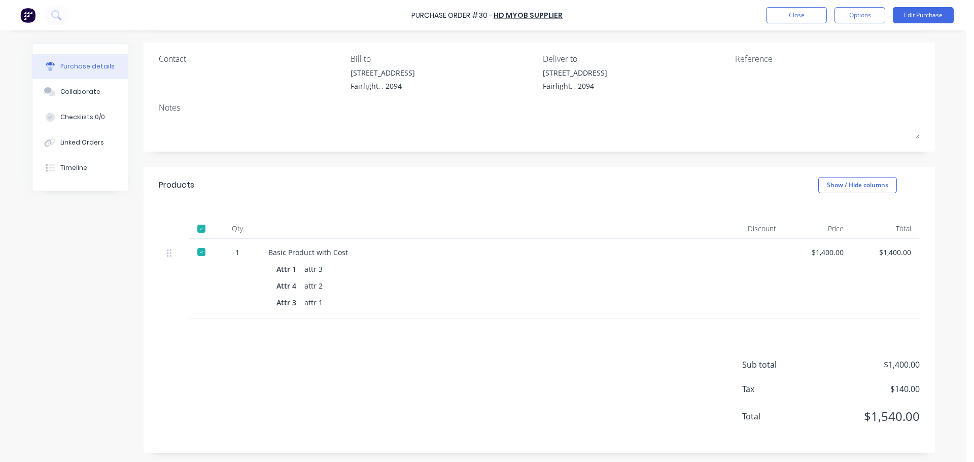
scroll to position [70, 0]
